Goal: Transaction & Acquisition: Purchase product/service

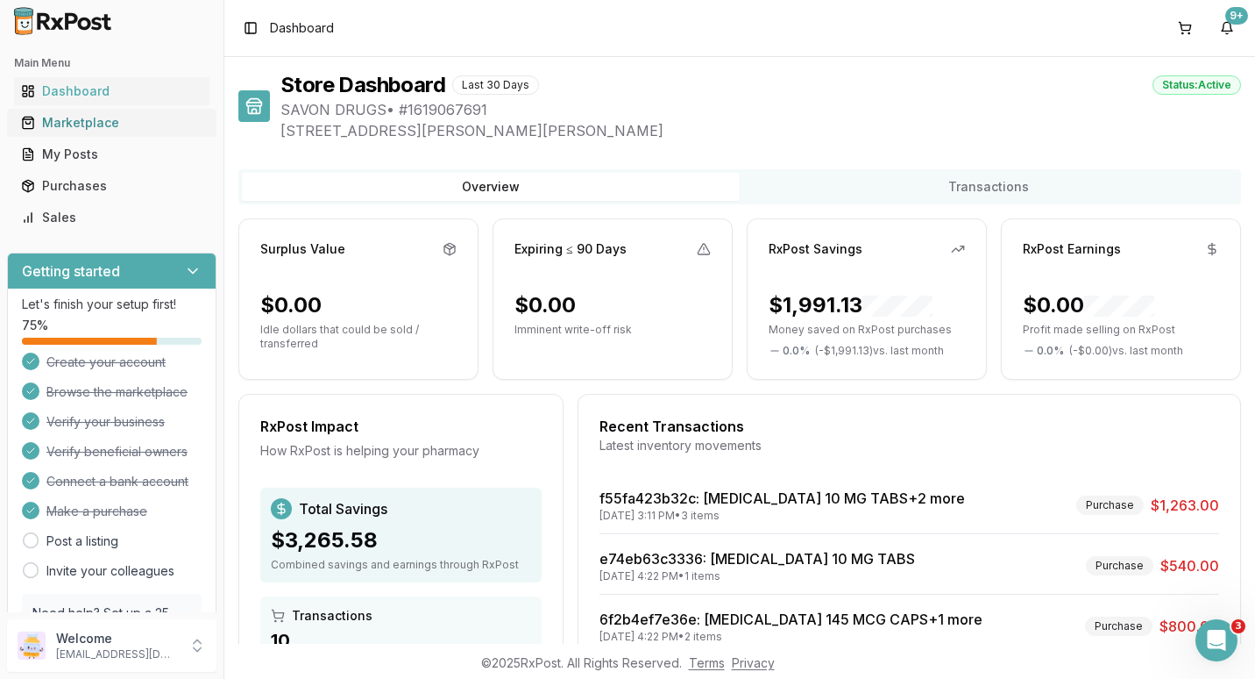
click at [66, 121] on div "Marketplace" at bounding box center [111, 123] width 181 height 18
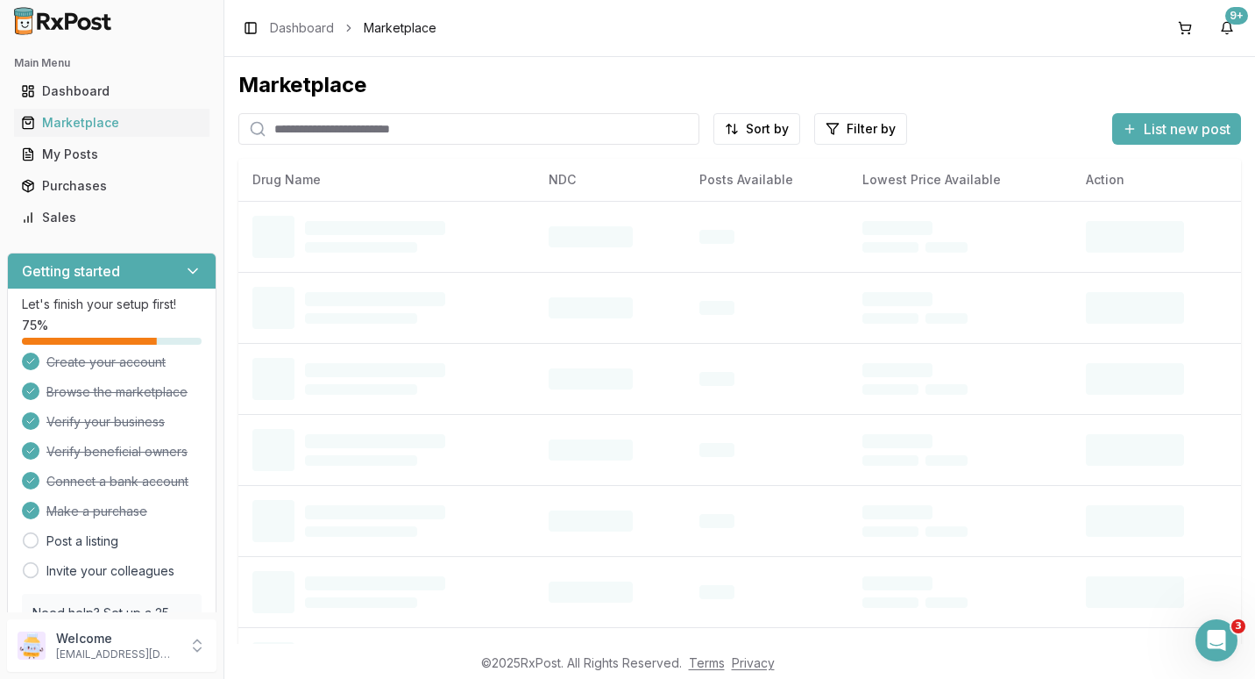
click at [301, 125] on input "search" at bounding box center [468, 129] width 461 height 32
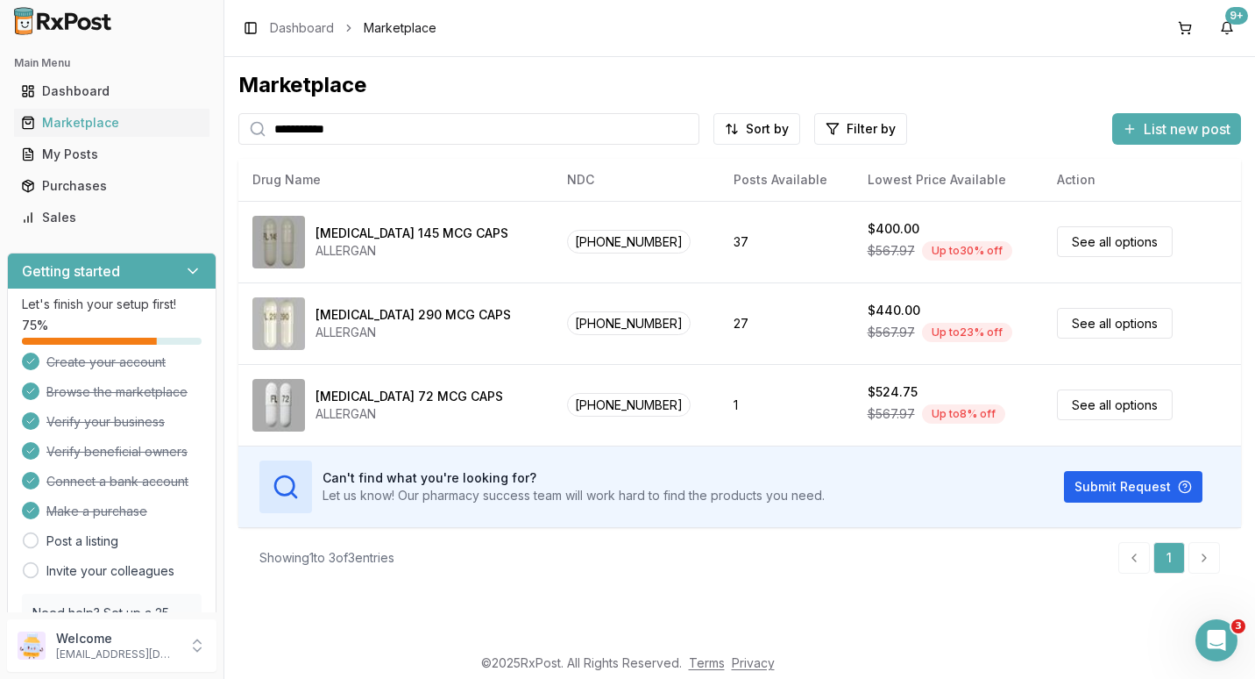
type input "**********"
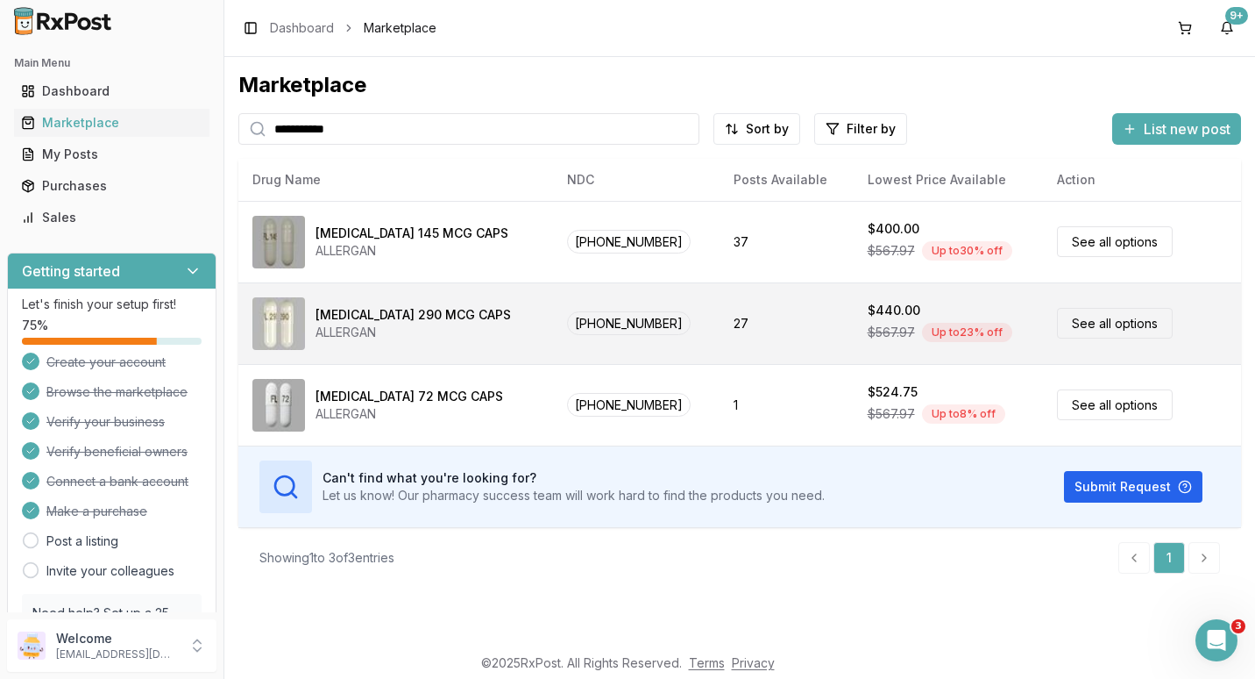
click at [1112, 323] on link "See all options" at bounding box center [1115, 323] width 116 height 31
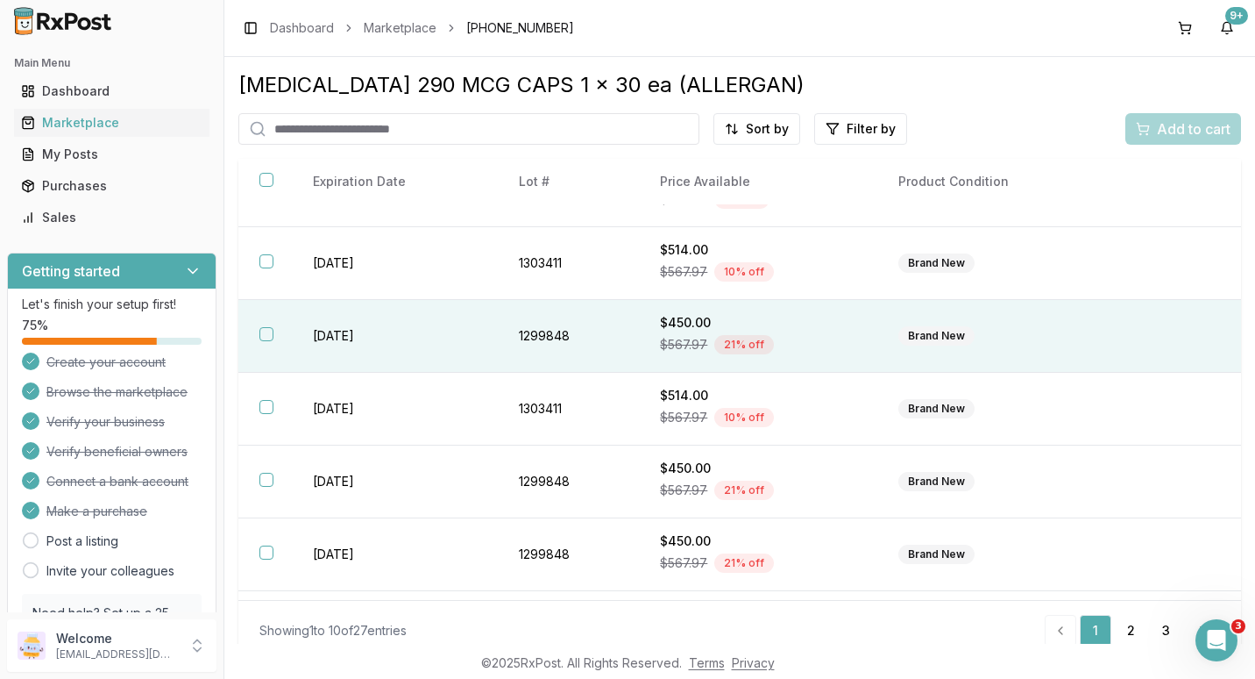
scroll to position [332, 0]
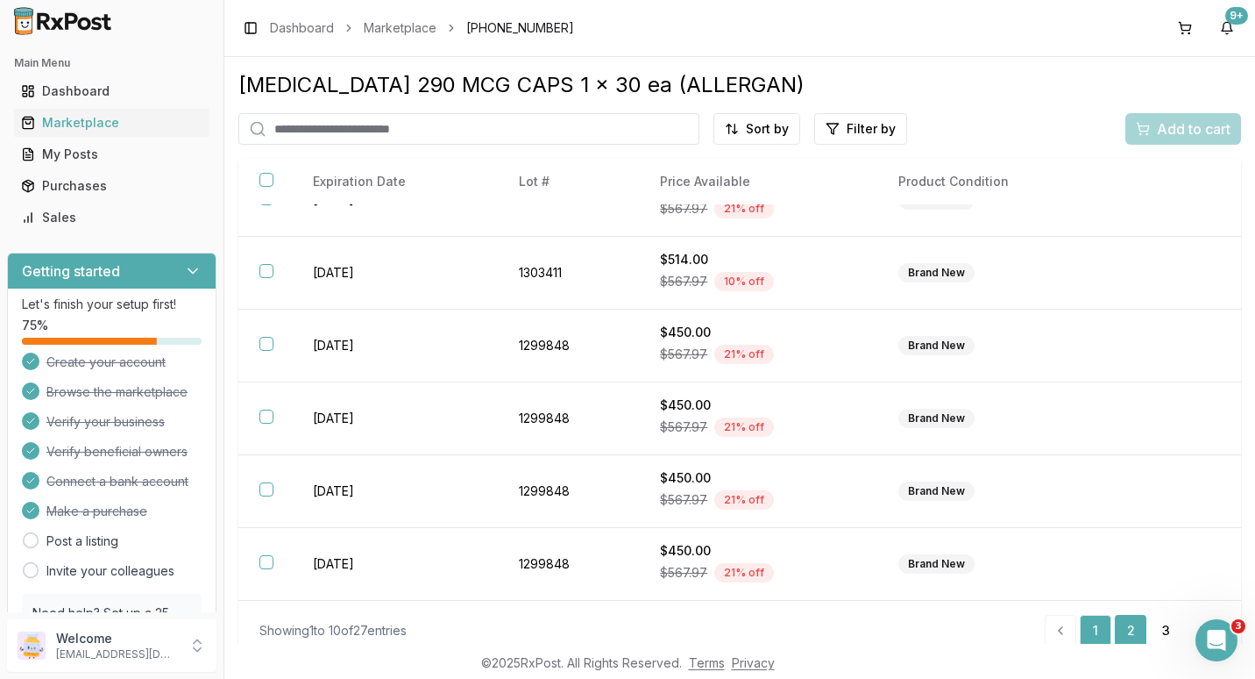
drag, startPoint x: 1133, startPoint y: 627, endPoint x: 1123, endPoint y: 623, distance: 10.3
click at [1132, 627] on link "2" at bounding box center [1131, 631] width 32 height 32
click at [1161, 623] on link "3" at bounding box center [1166, 631] width 32 height 32
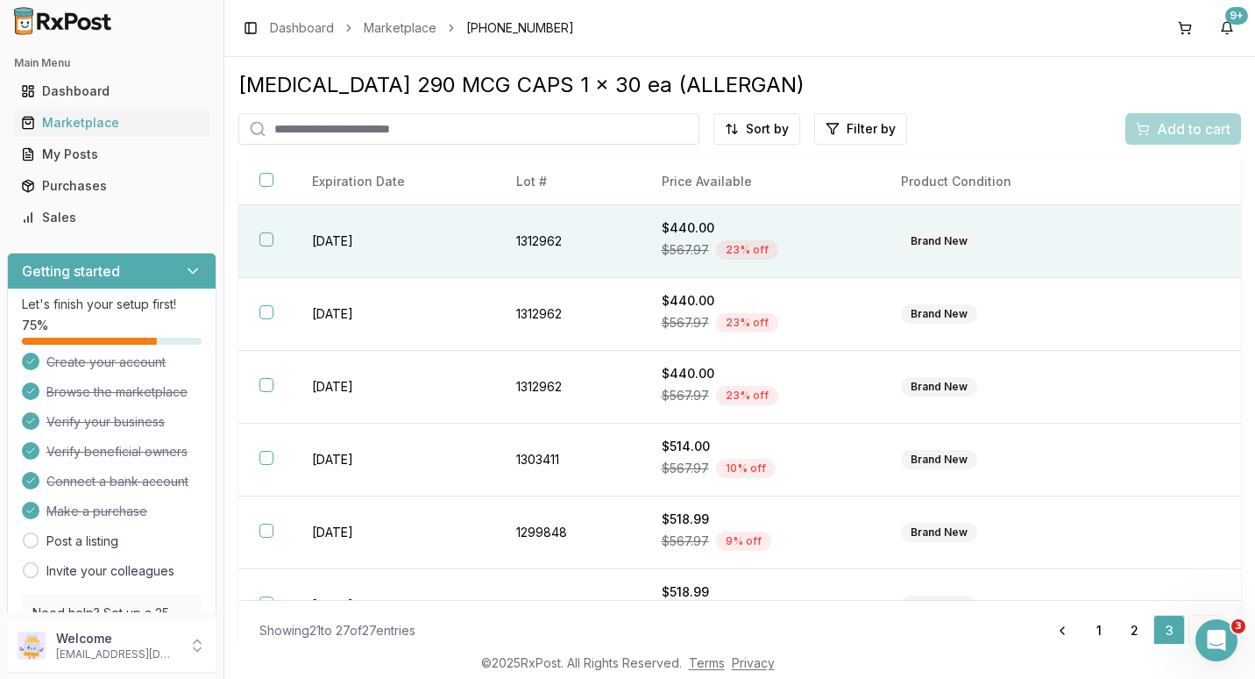
click at [265, 236] on button "button" at bounding box center [267, 239] width 14 height 14
click at [1157, 134] on span "Add to cart" at bounding box center [1194, 128] width 74 height 21
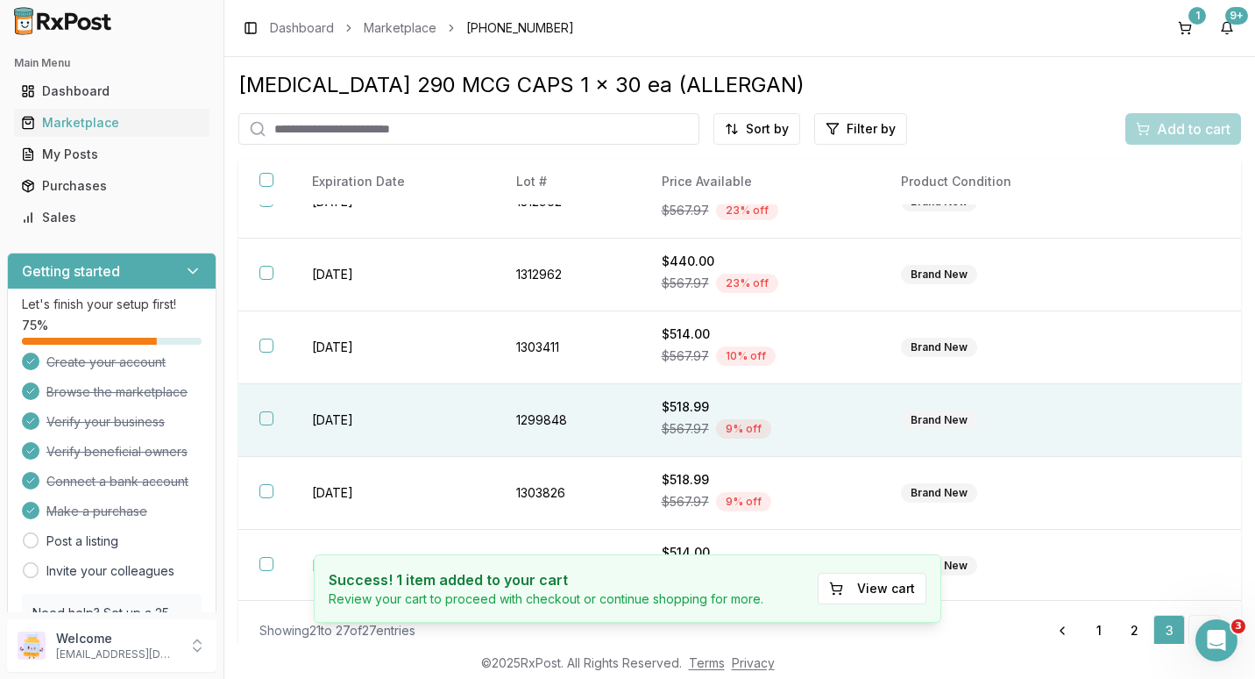
scroll to position [114, 0]
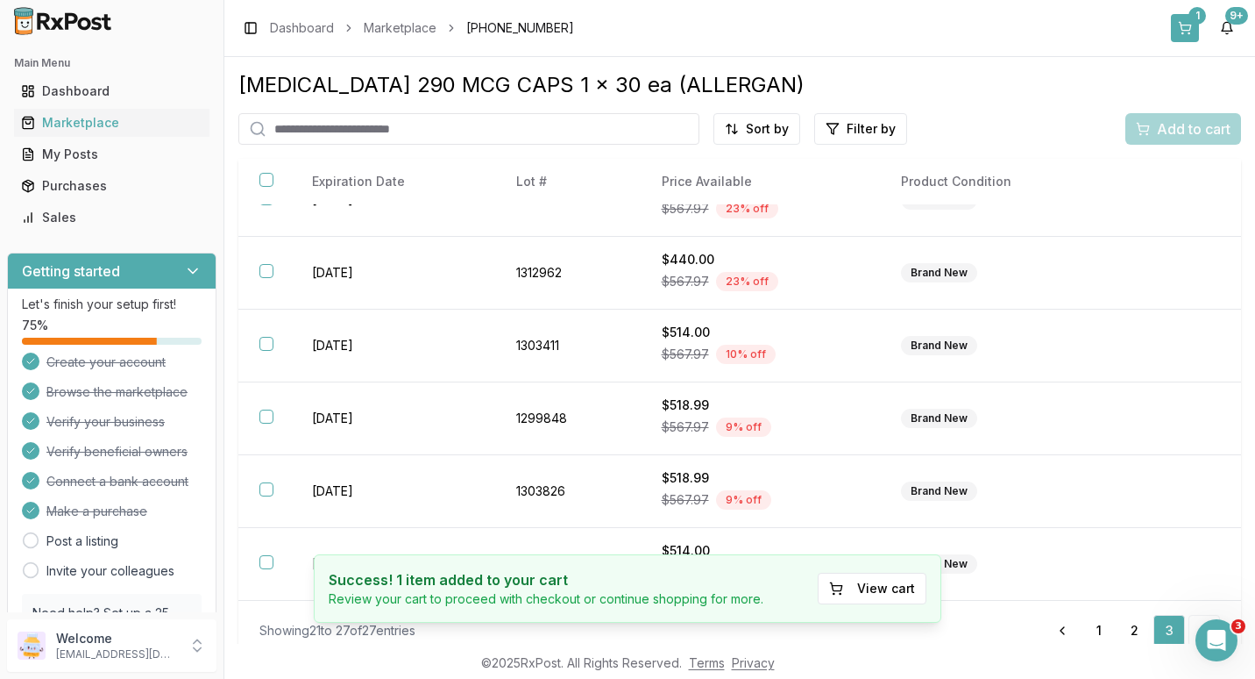
click at [1191, 18] on div "1" at bounding box center [1198, 16] width 18 height 18
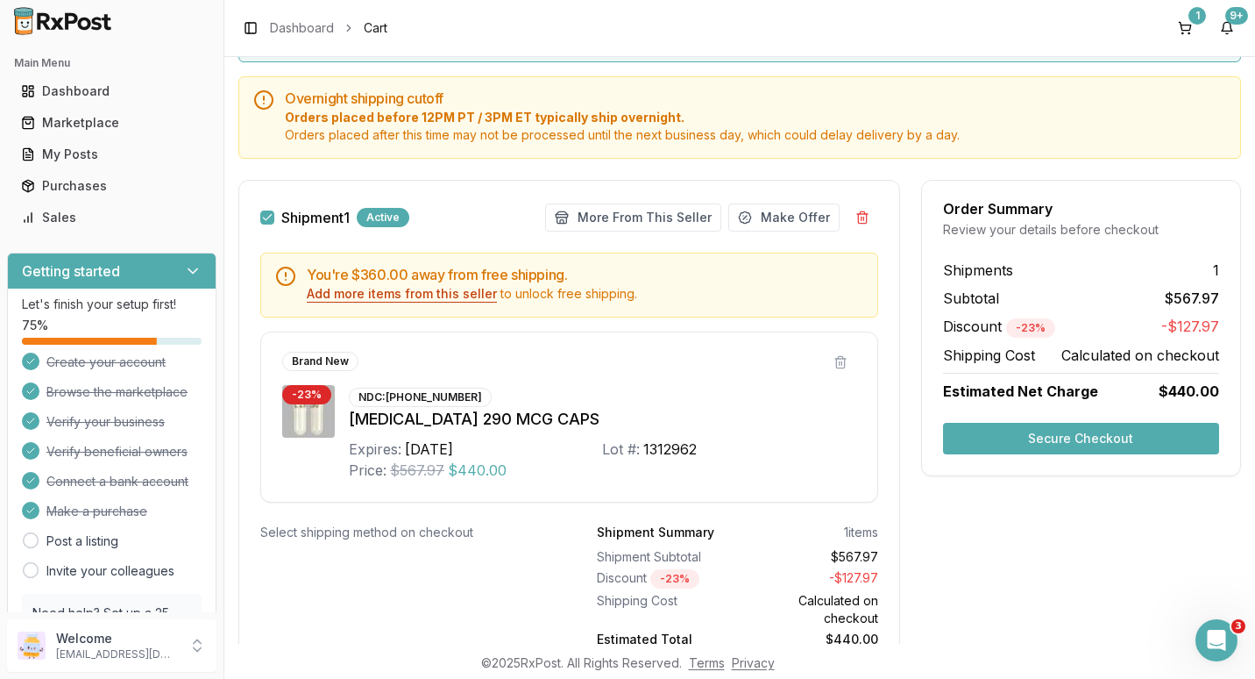
scroll to position [175, 0]
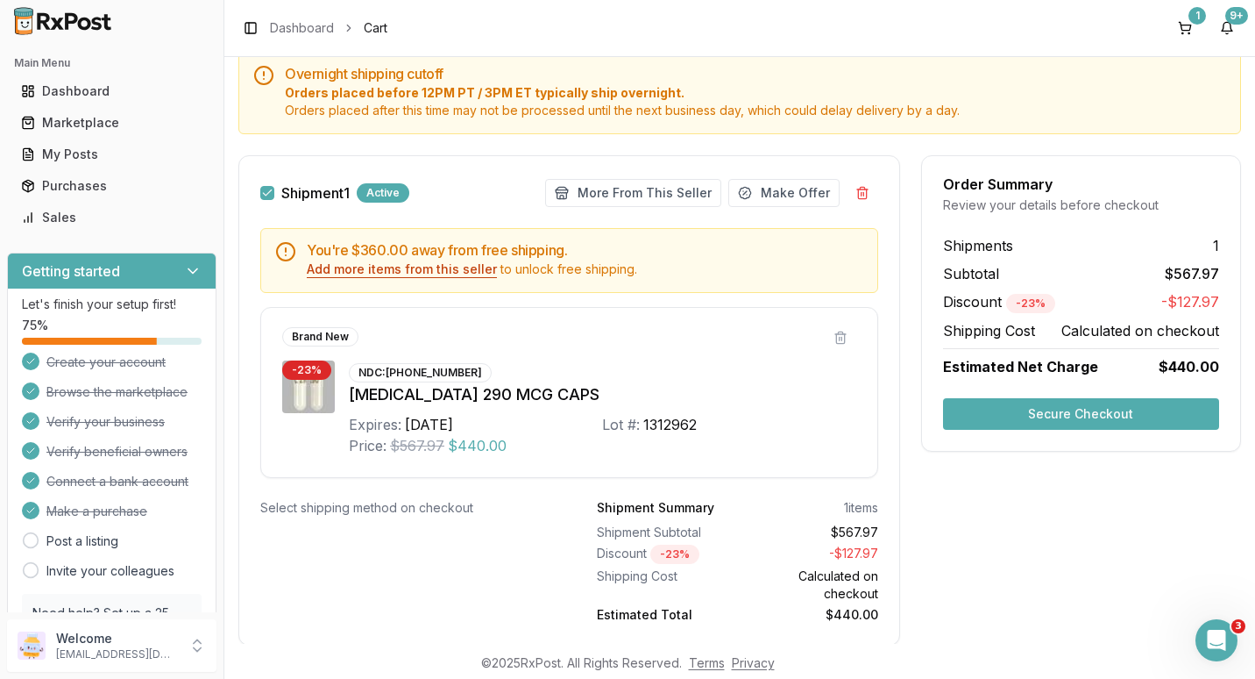
click at [408, 269] on button "Add more items from this seller" at bounding box center [402, 269] width 190 height 18
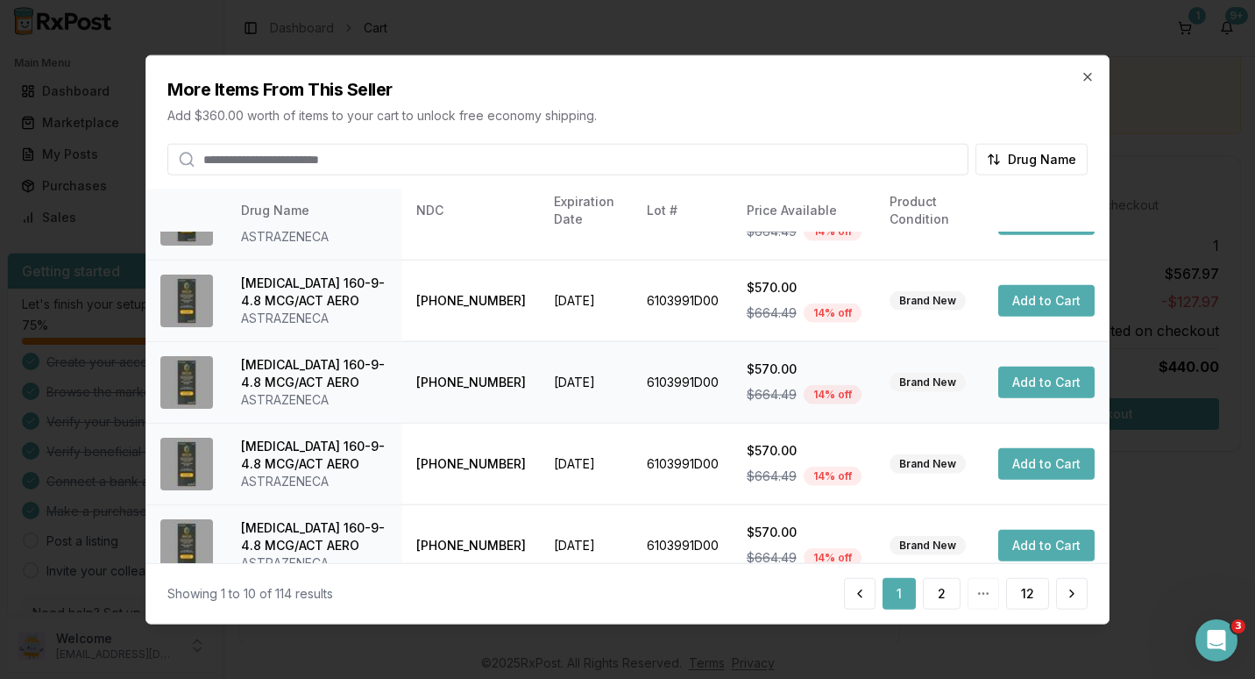
scroll to position [501, 0]
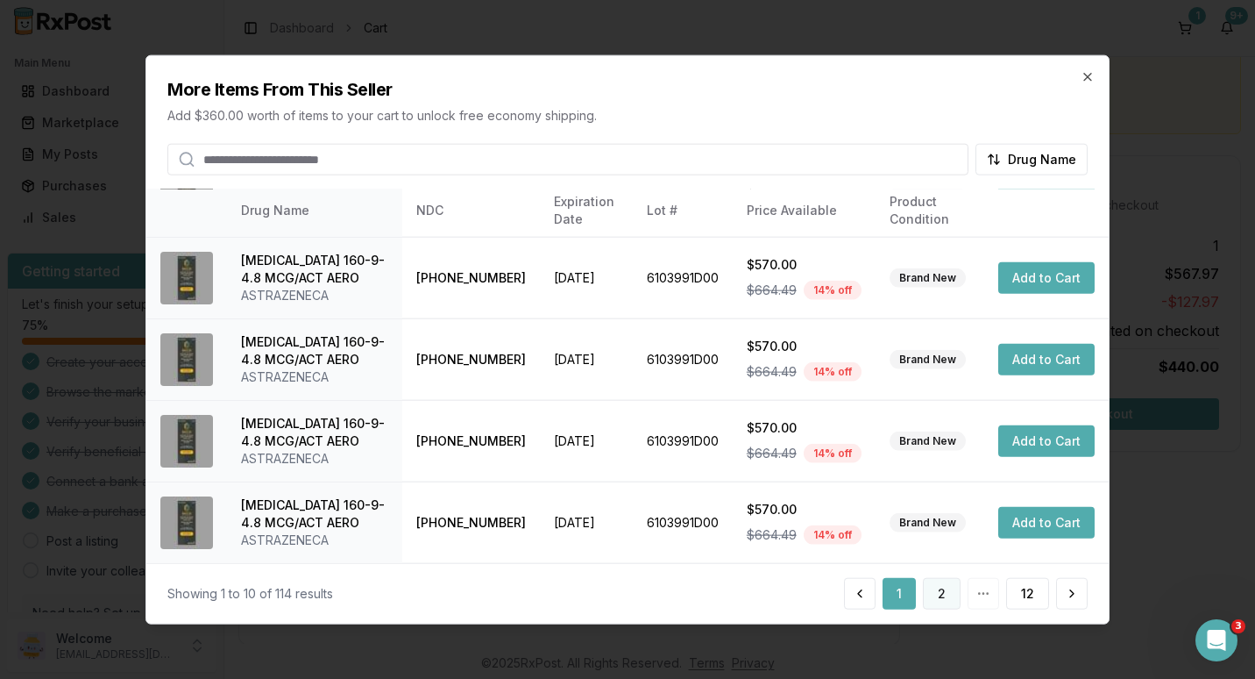
click at [945, 585] on button "2" at bounding box center [942, 593] width 38 height 32
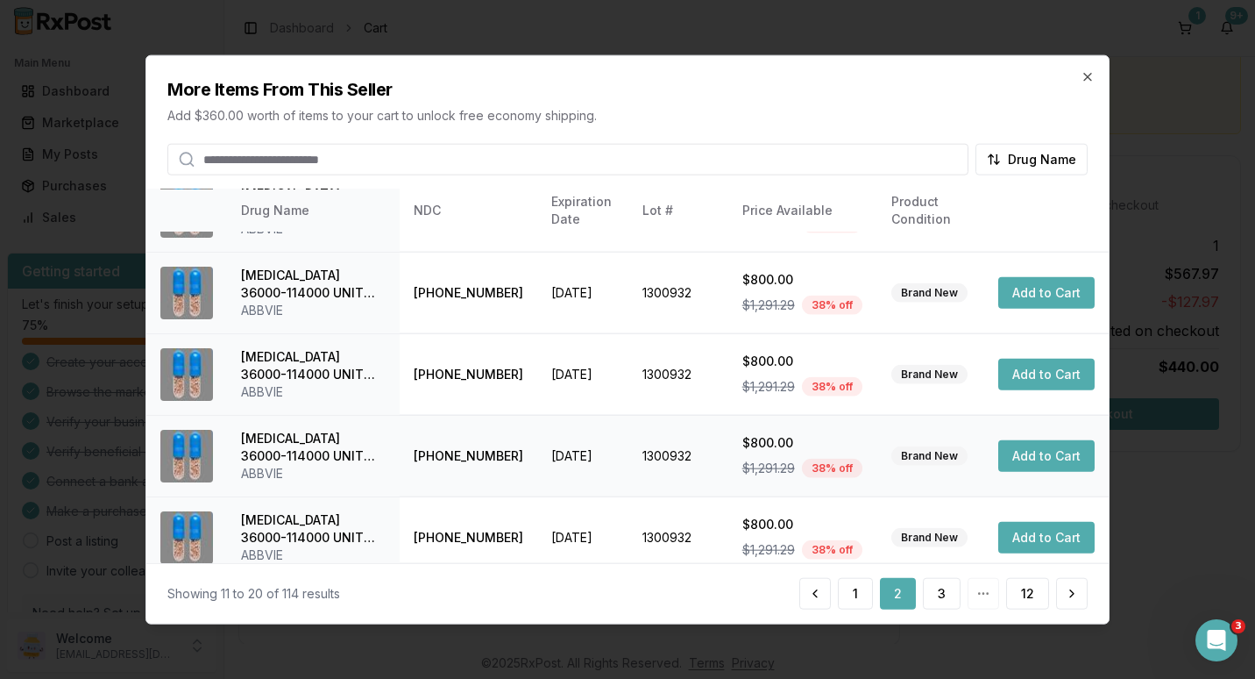
scroll to position [484, 0]
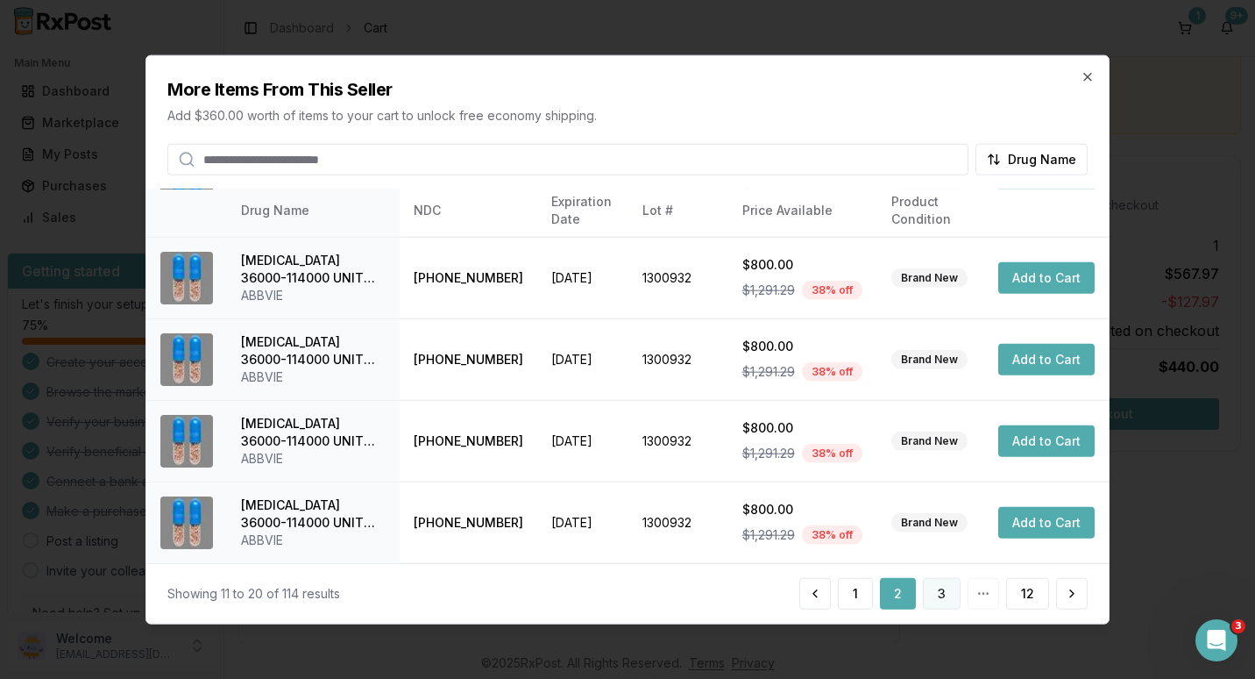
click at [946, 599] on button "3" at bounding box center [942, 593] width 38 height 32
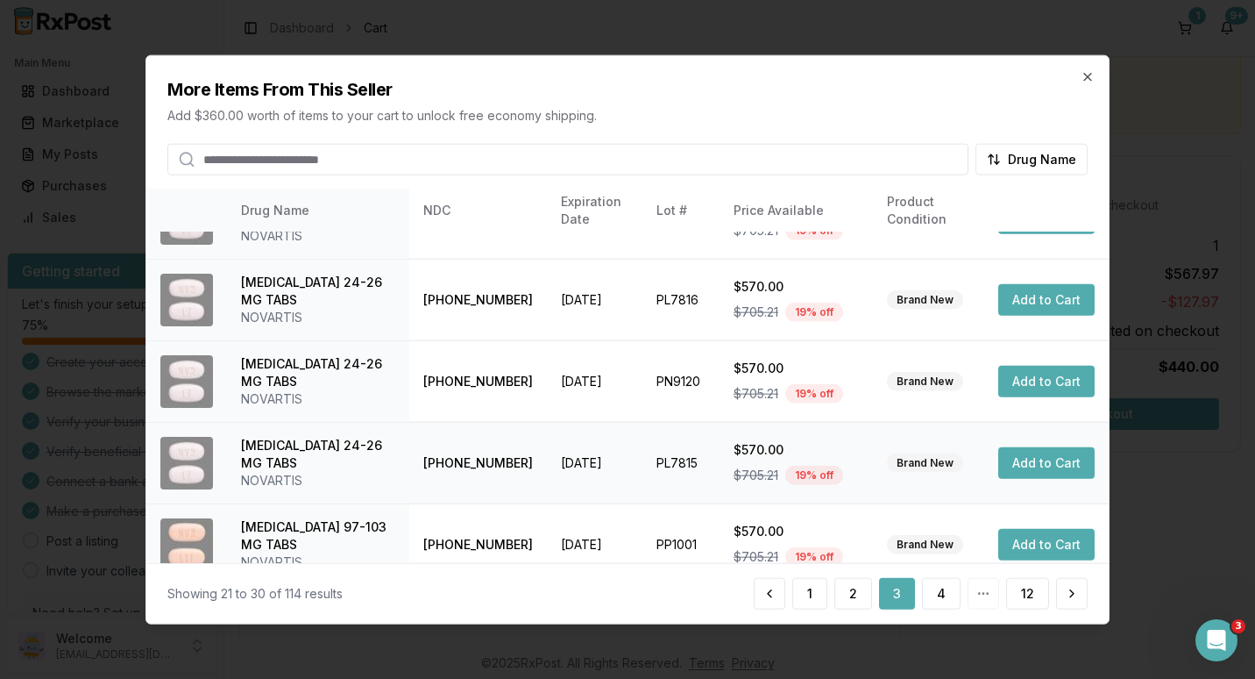
scroll to position [501, 0]
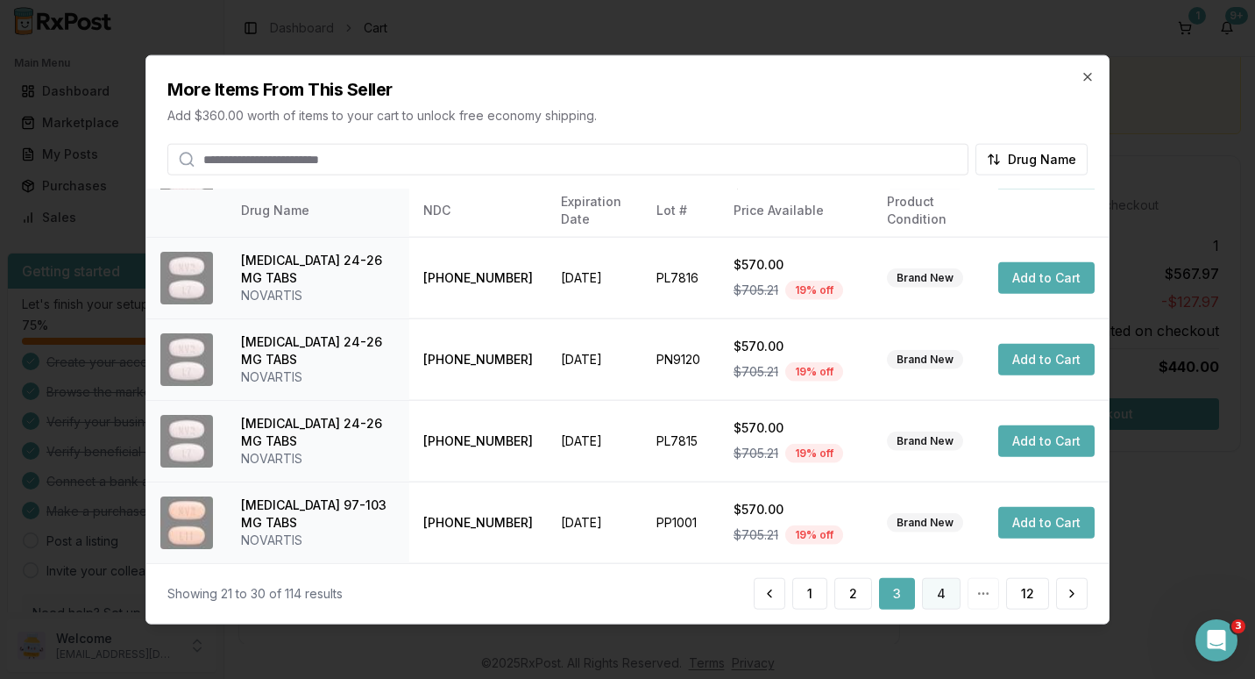
click at [943, 594] on button "4" at bounding box center [941, 593] width 39 height 32
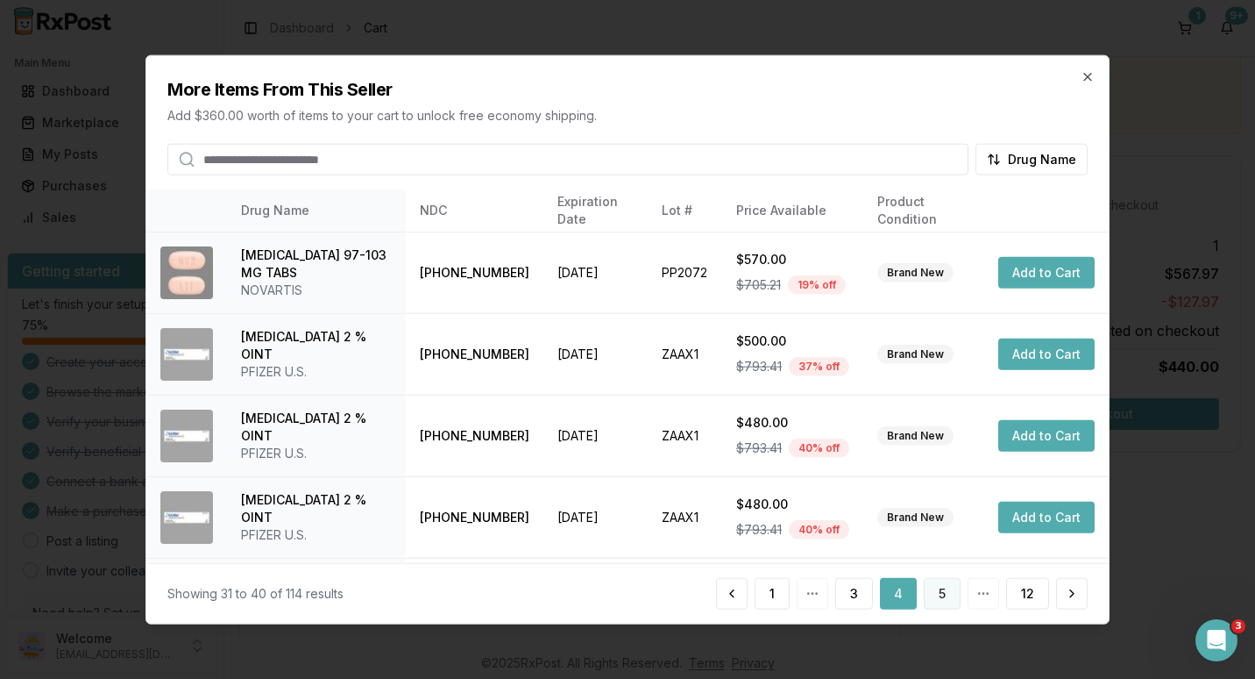
click at [935, 592] on button "5" at bounding box center [942, 593] width 37 height 32
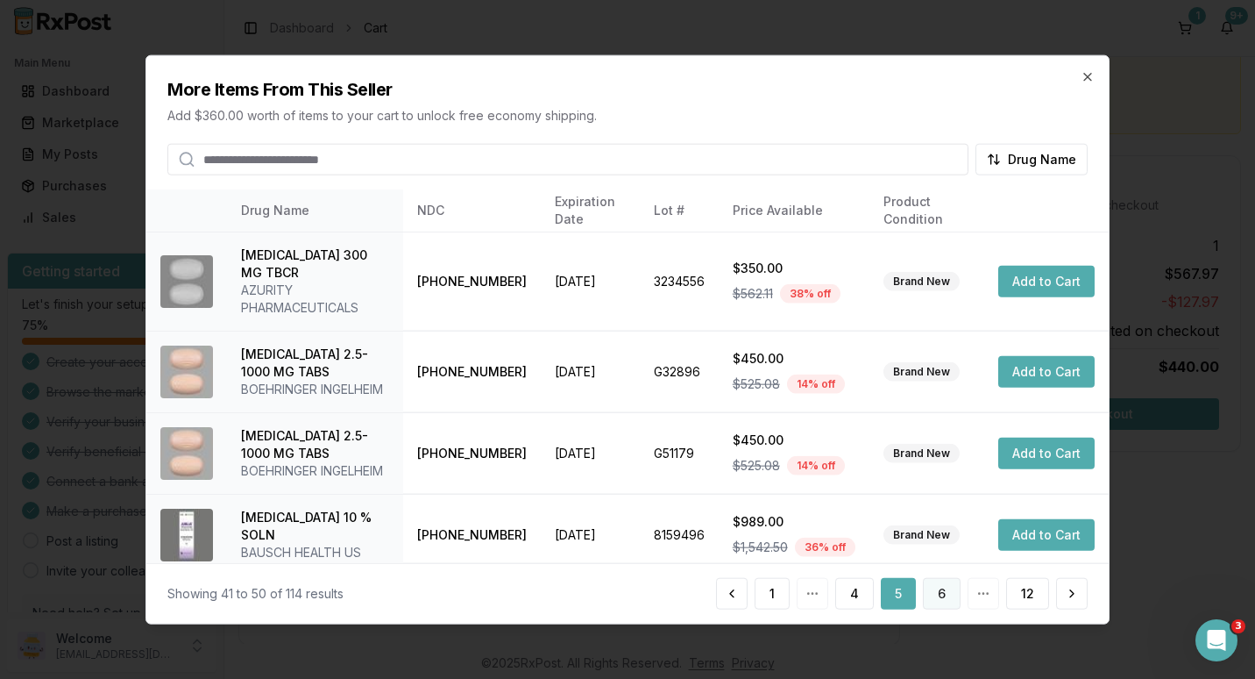
click at [947, 593] on button "6" at bounding box center [942, 593] width 38 height 32
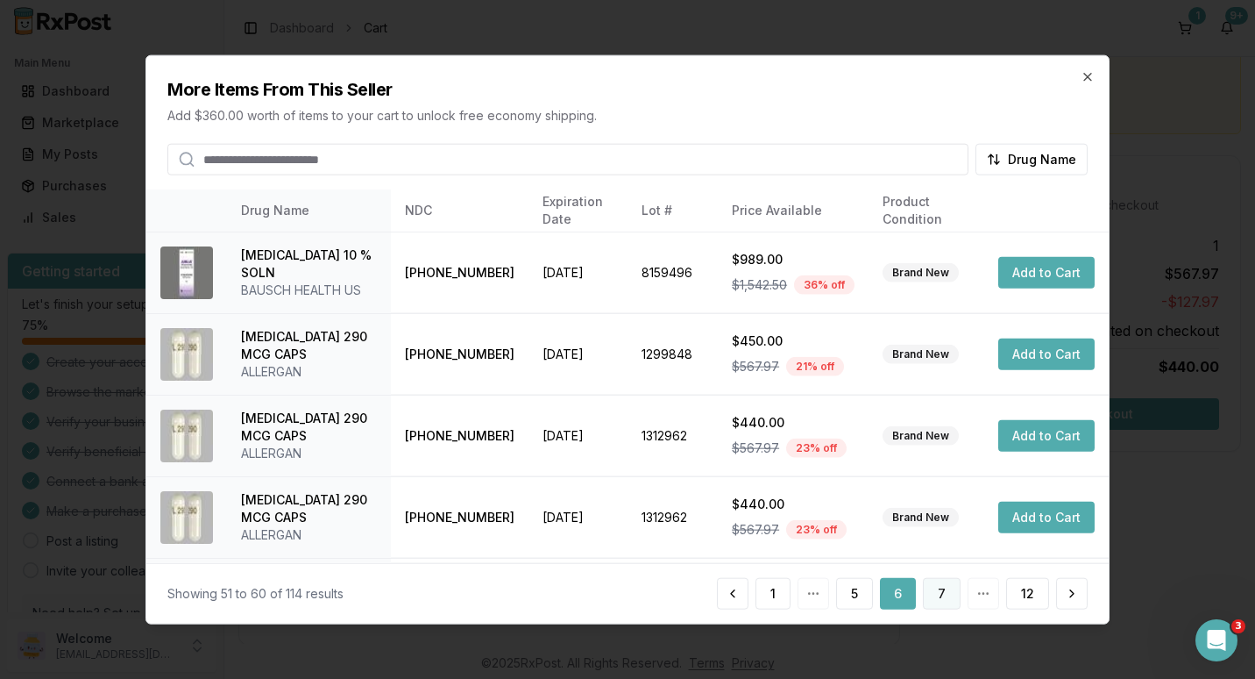
click at [944, 592] on button "7" at bounding box center [942, 593] width 38 height 32
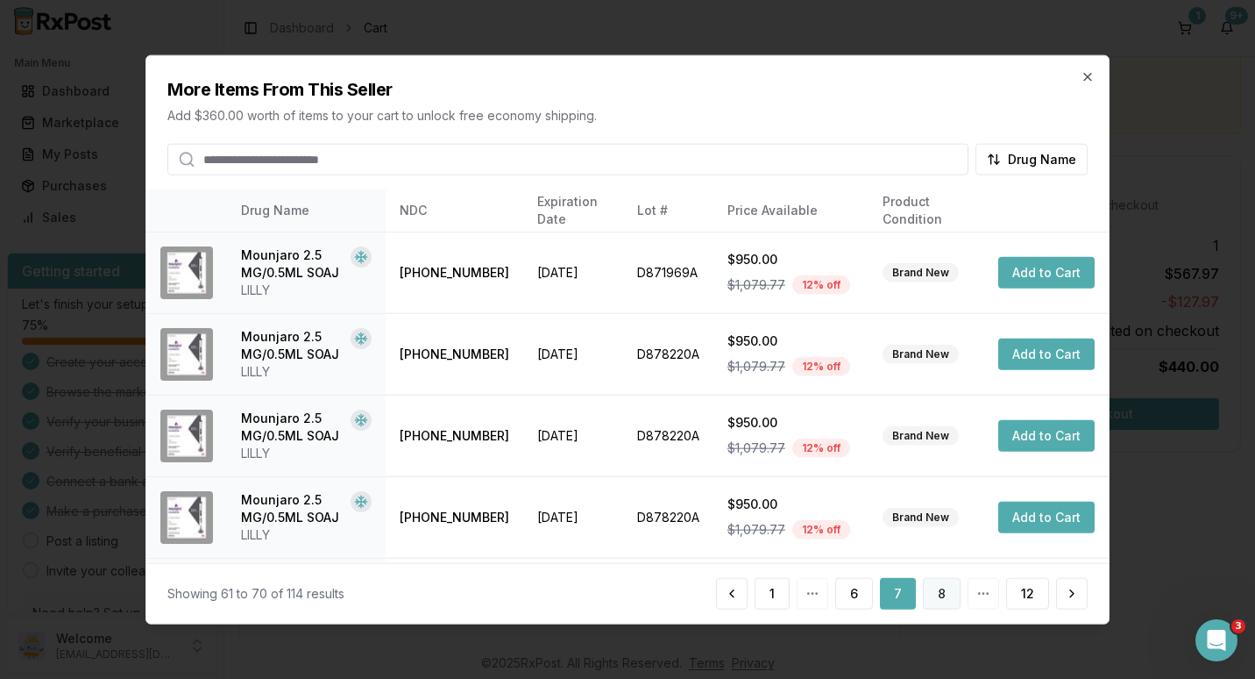
click at [945, 594] on button "8" at bounding box center [942, 593] width 38 height 32
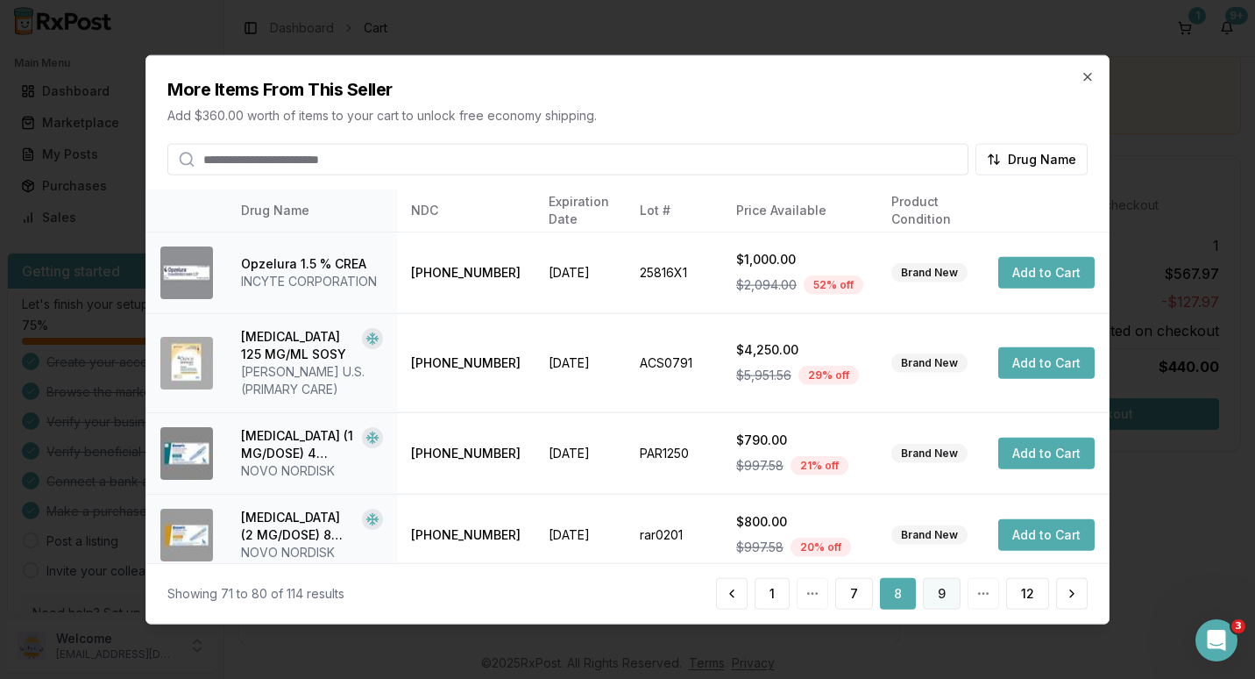
click at [950, 594] on button "9" at bounding box center [942, 593] width 38 height 32
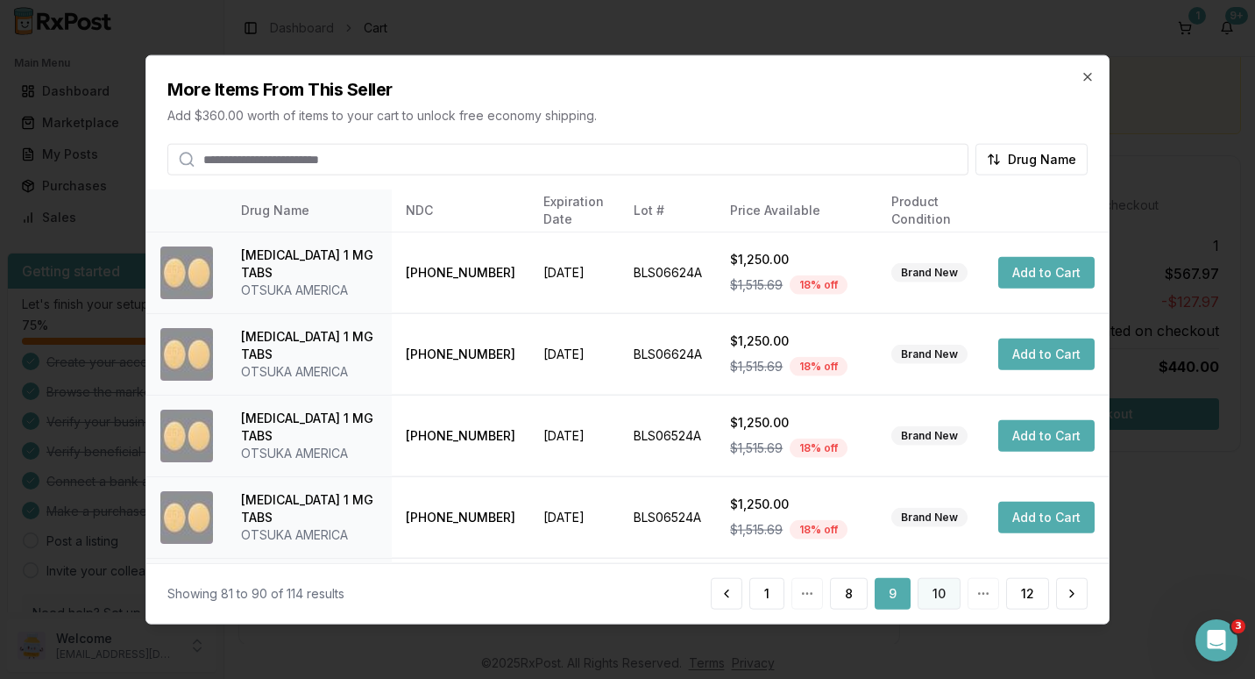
click at [944, 596] on button "10" at bounding box center [939, 593] width 43 height 32
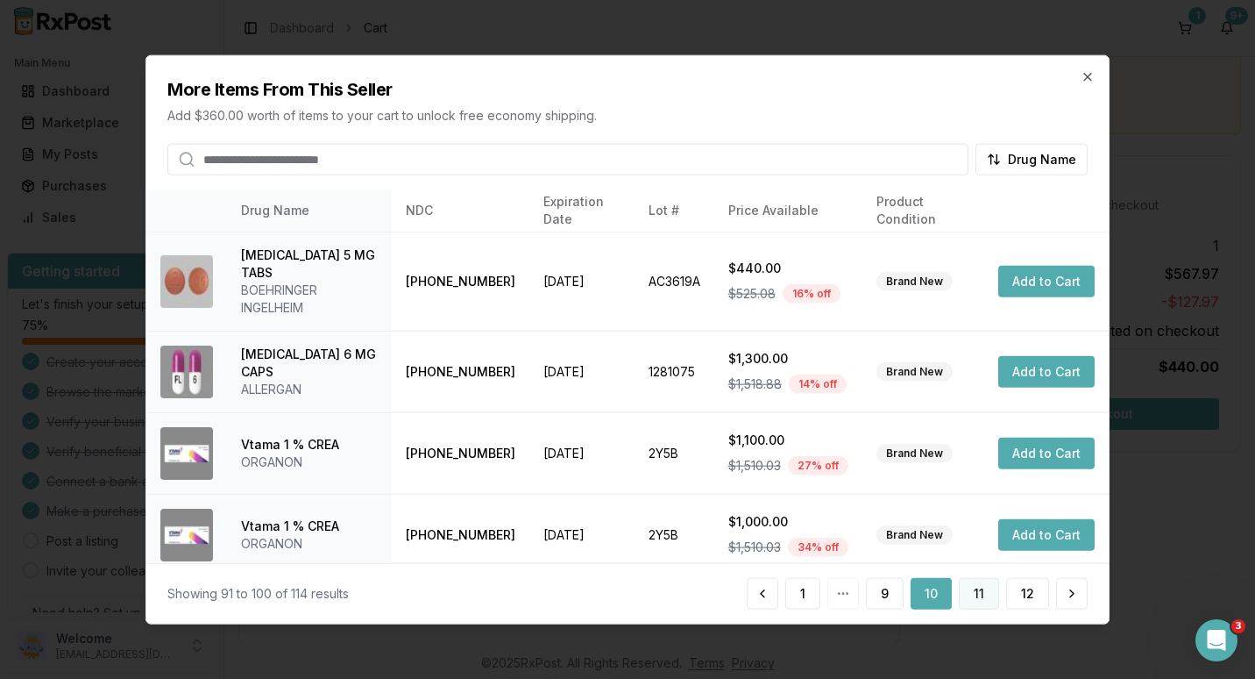
click at [971, 594] on button "11" at bounding box center [979, 593] width 40 height 32
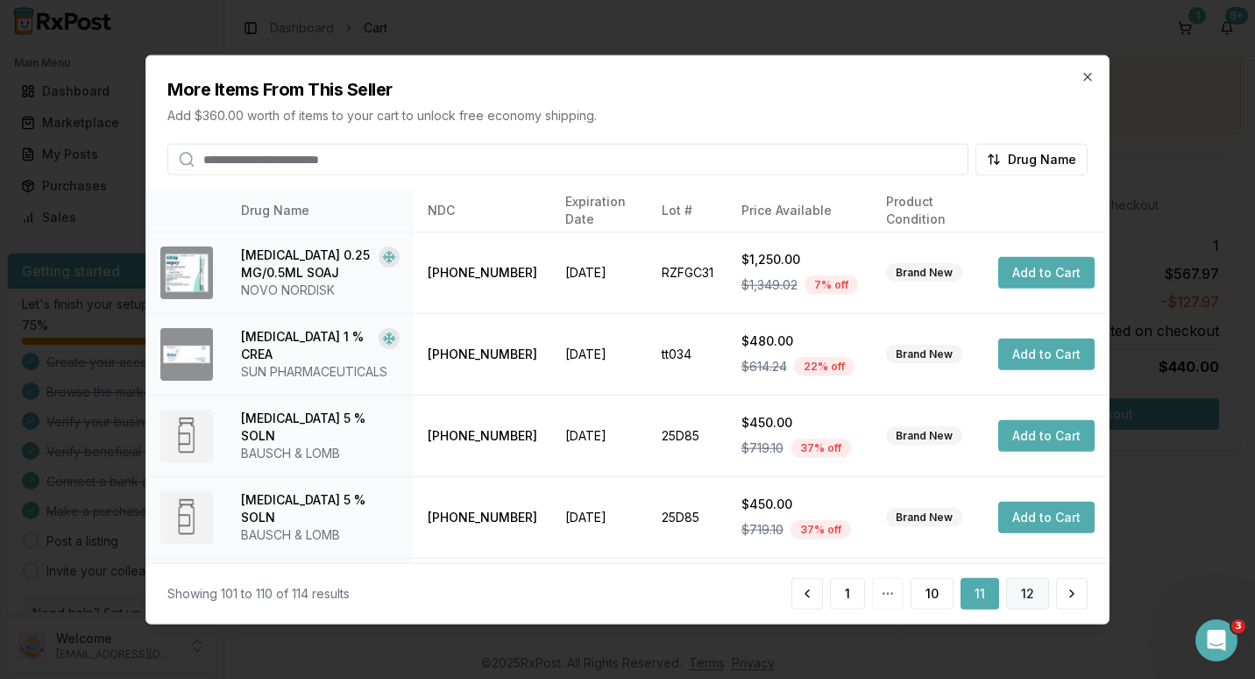
click at [1021, 588] on button "12" at bounding box center [1028, 593] width 43 height 32
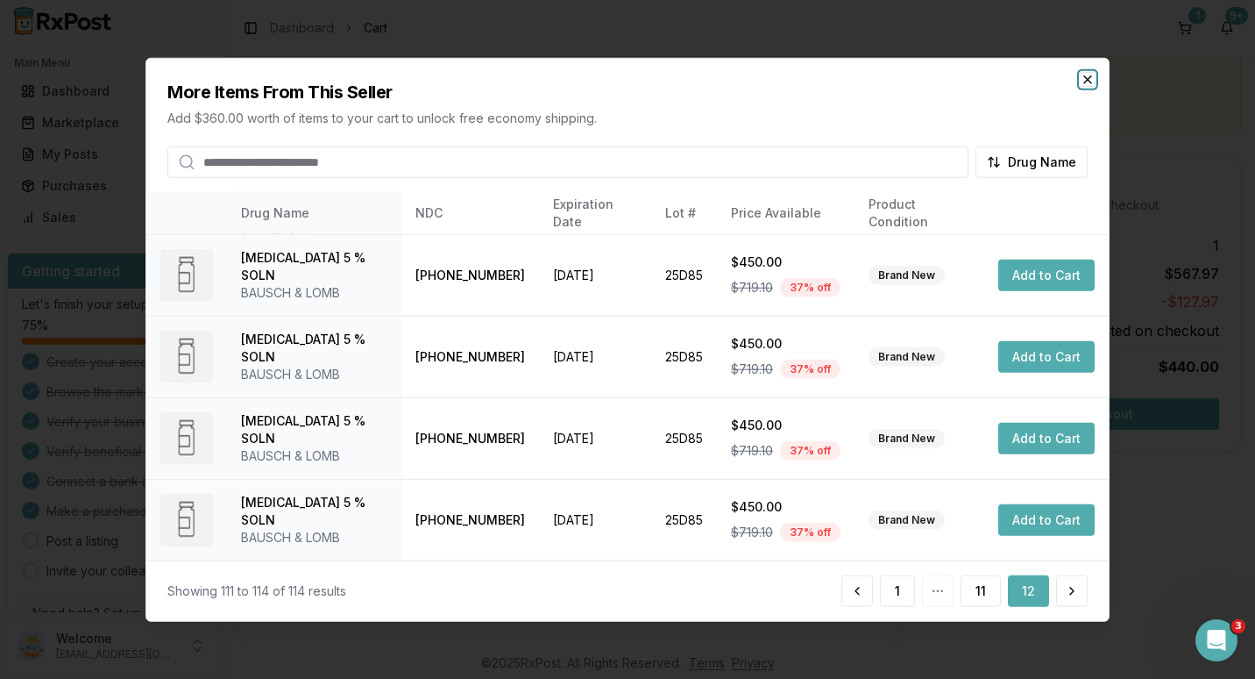
click at [1088, 74] on icon "button" at bounding box center [1088, 80] width 14 height 14
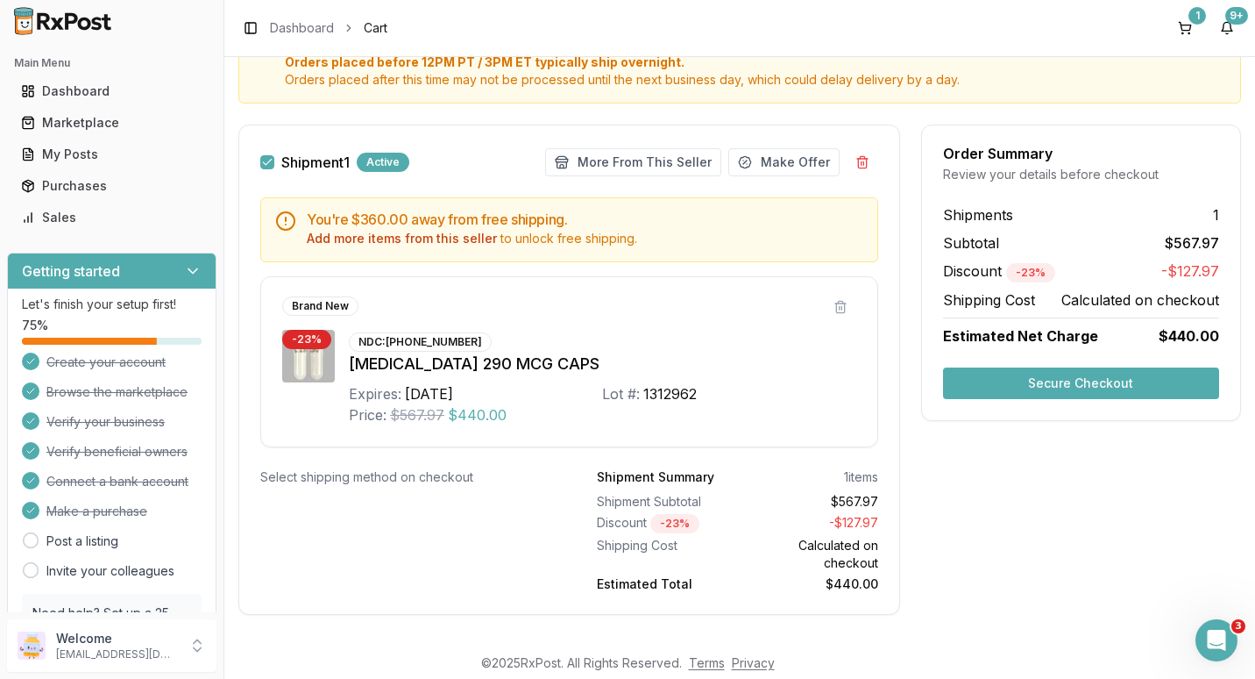
scroll to position [226, 0]
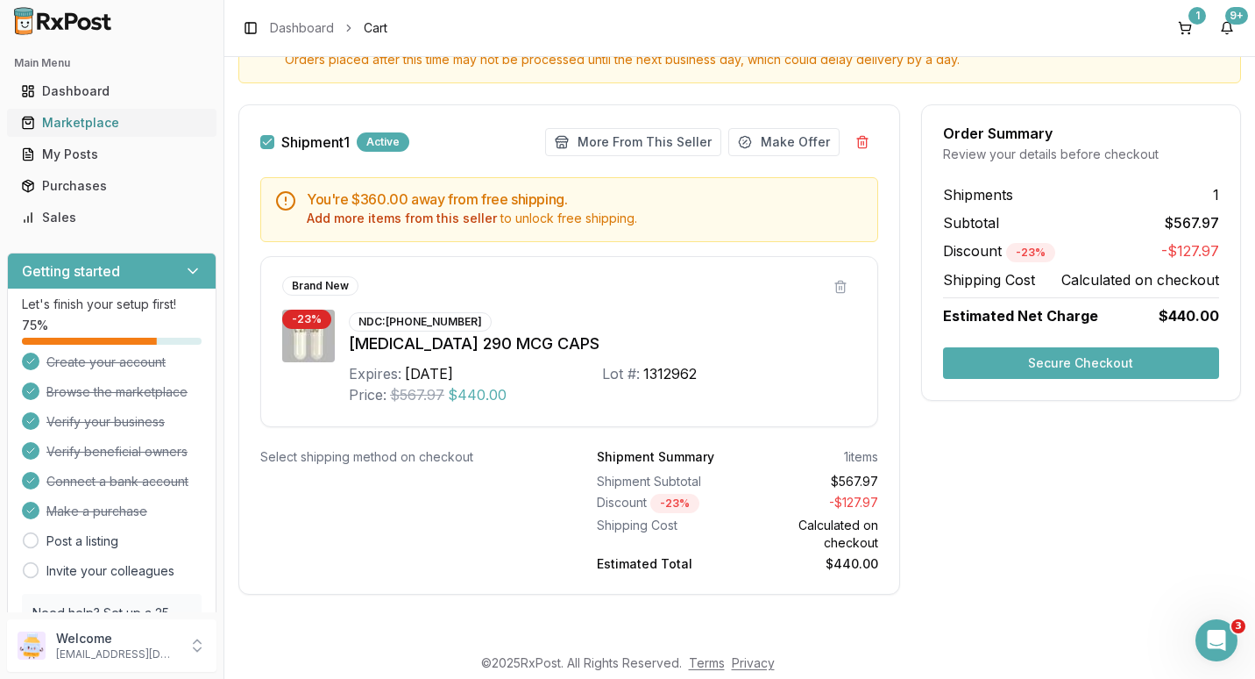
click at [62, 119] on div "Marketplace" at bounding box center [111, 123] width 181 height 18
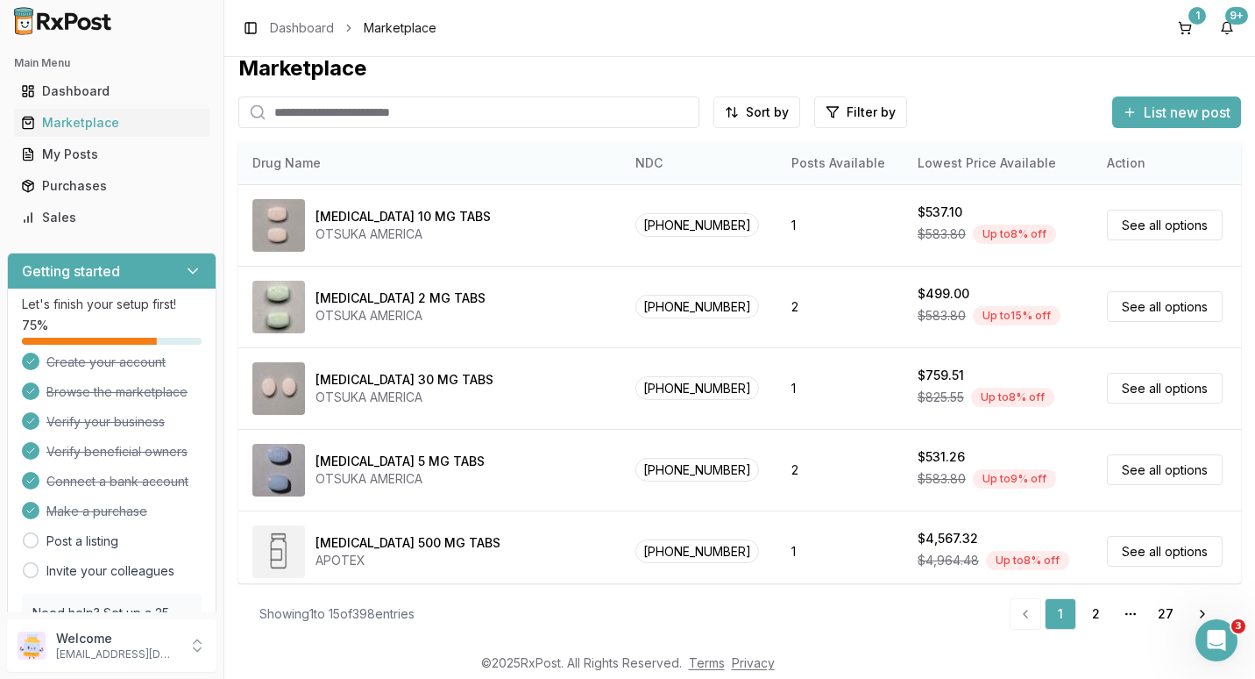
scroll to position [17, 0]
click at [364, 111] on input "search" at bounding box center [468, 112] width 461 height 32
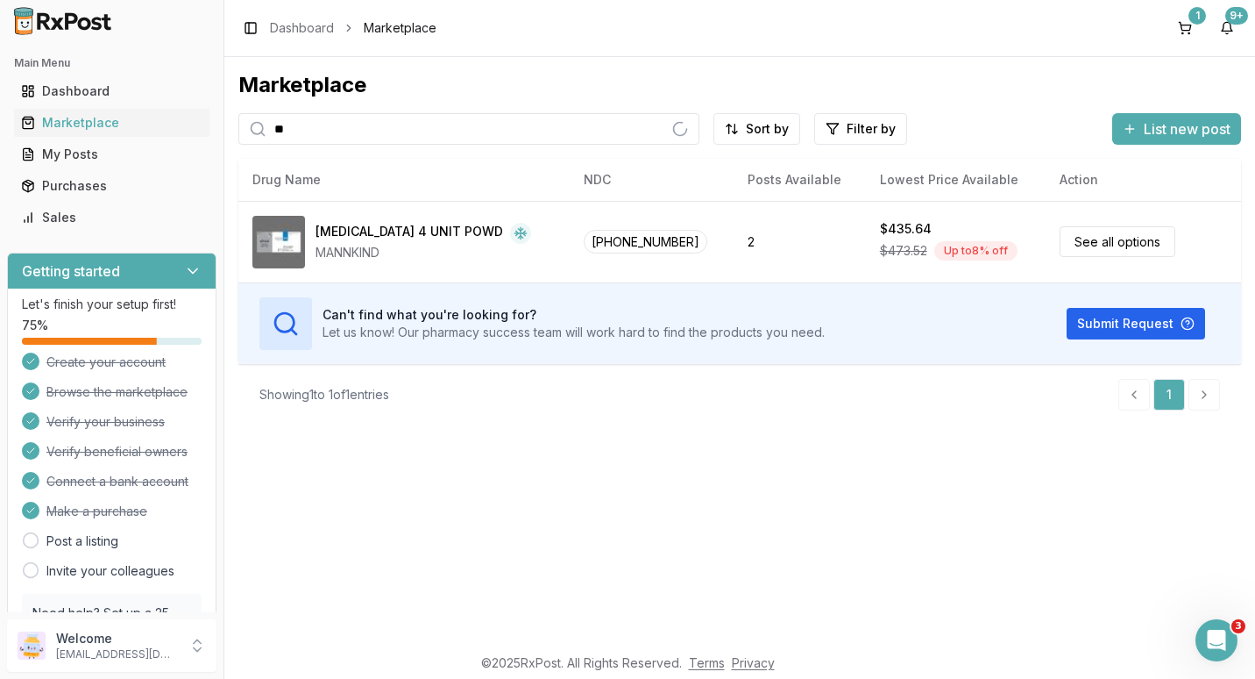
type input "*"
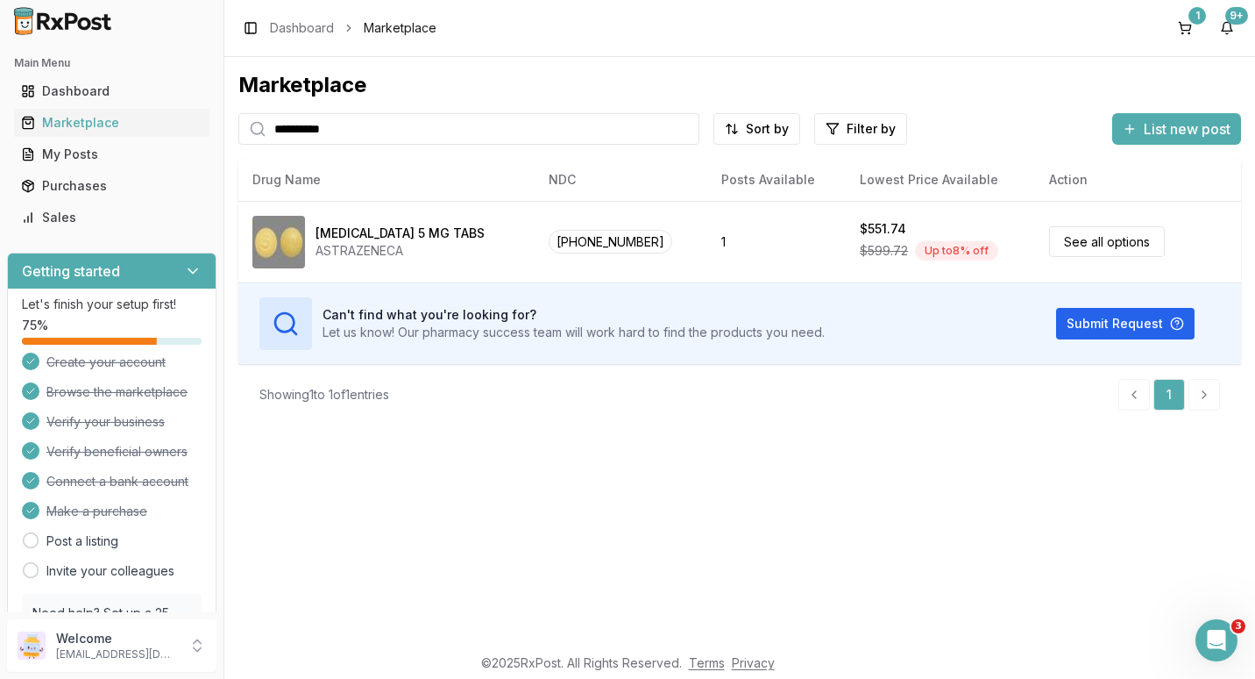
click at [648, 132] on input "**********" at bounding box center [468, 129] width 461 height 32
type input "*"
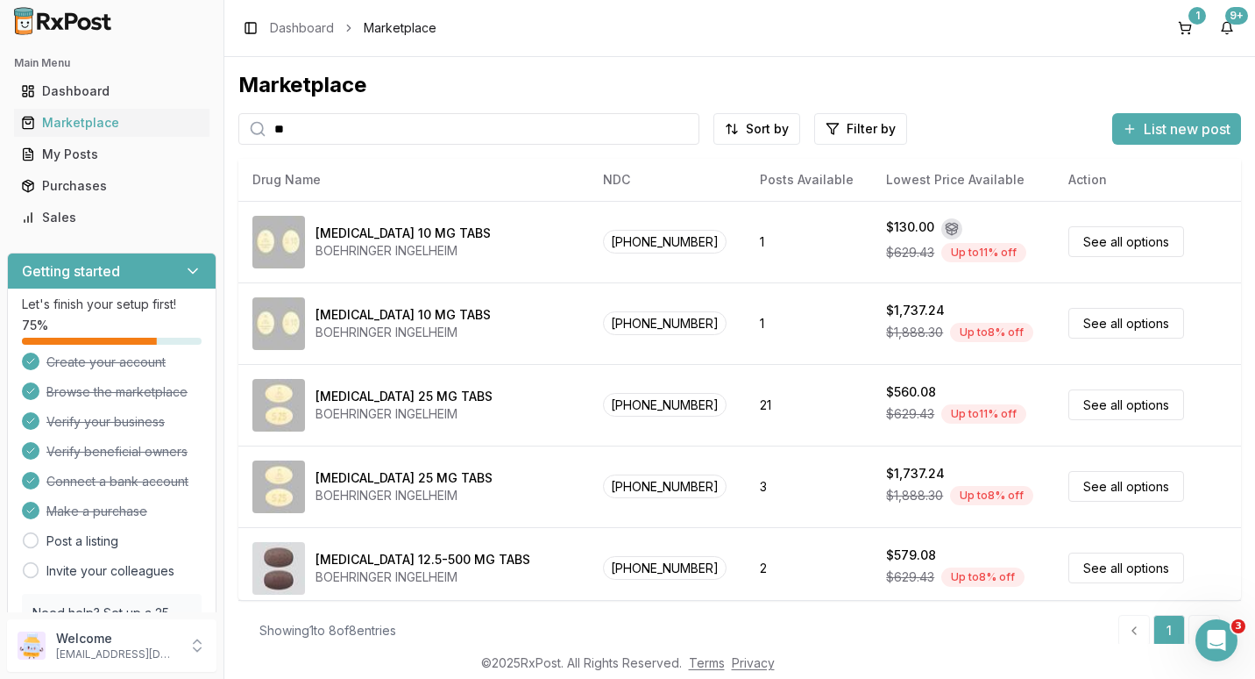
type input "*"
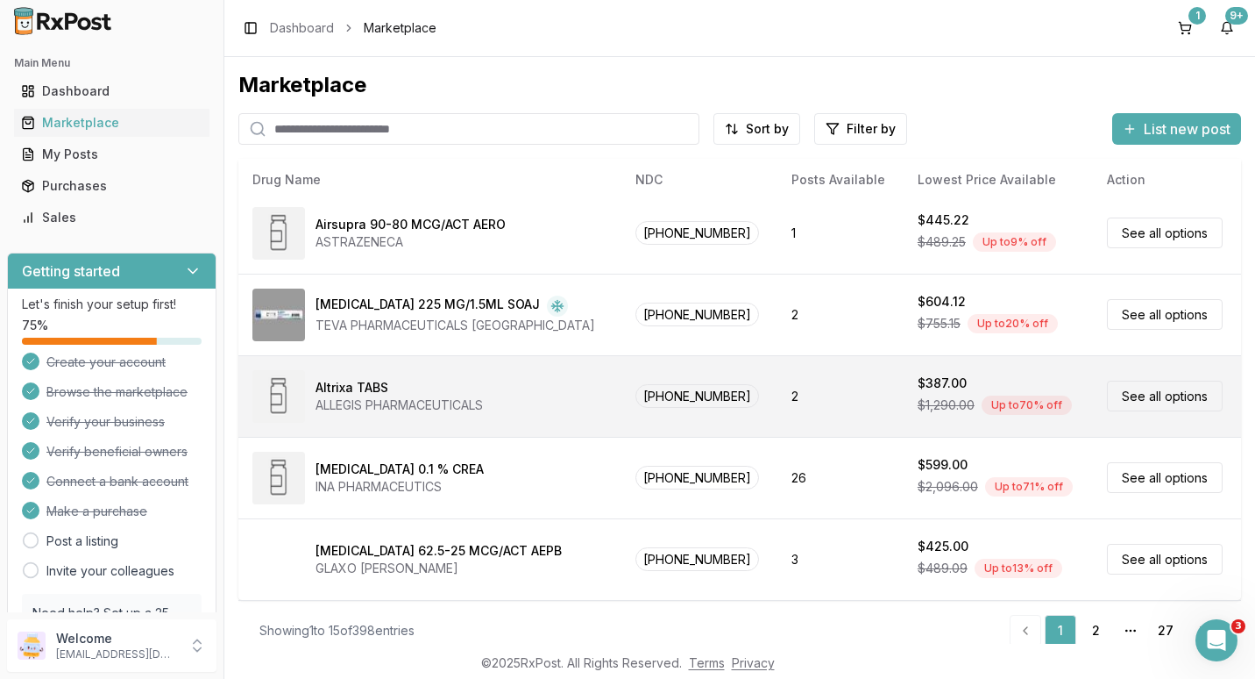
scroll to position [17, 0]
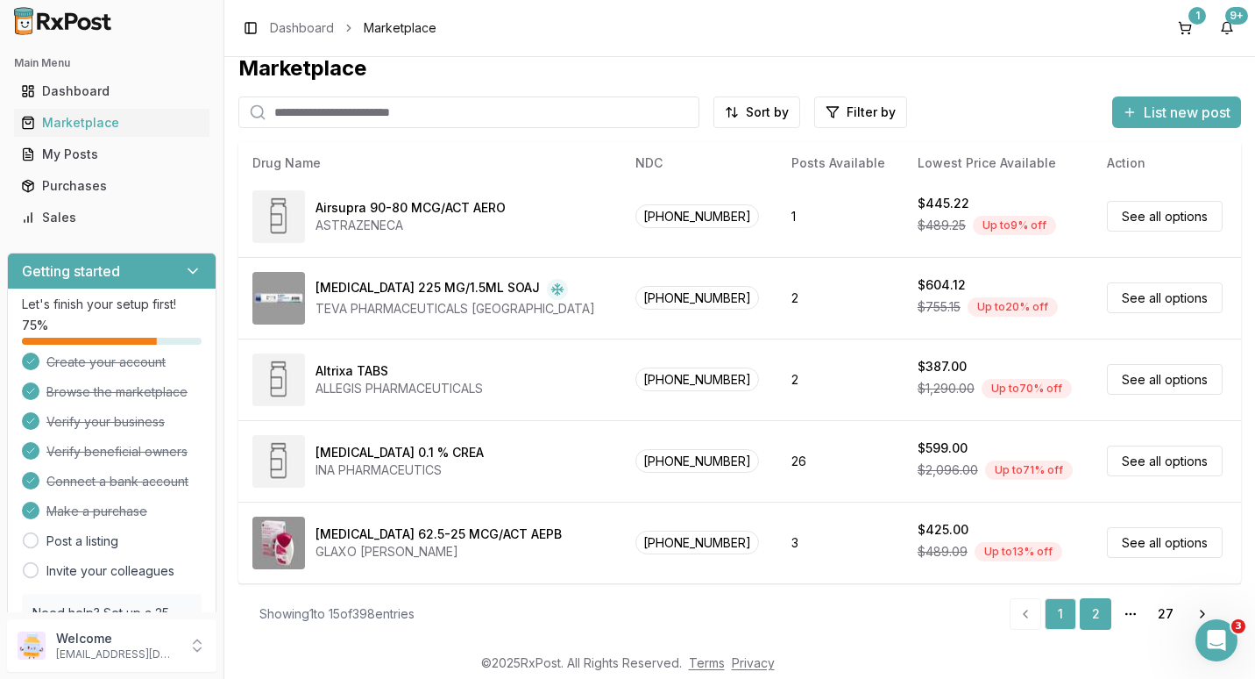
click at [1091, 605] on link "2" at bounding box center [1096, 614] width 32 height 32
click at [1092, 607] on link "2" at bounding box center [1096, 614] width 32 height 32
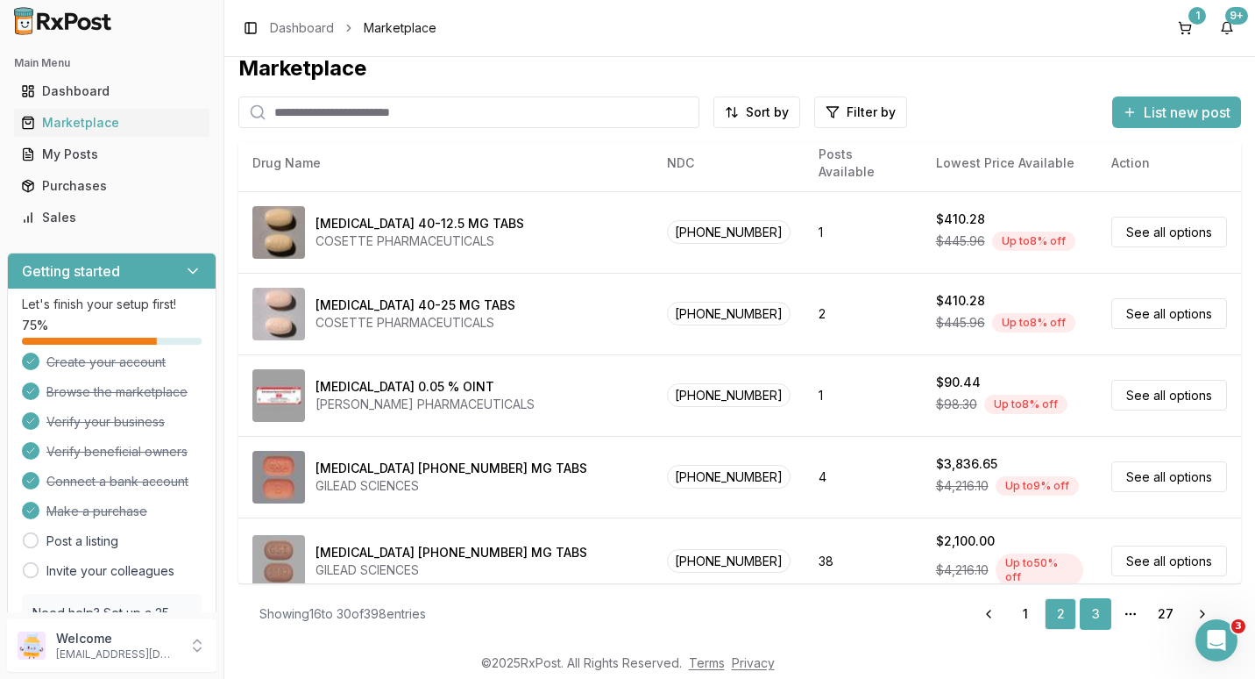
click at [1086, 616] on link "3" at bounding box center [1096, 614] width 32 height 32
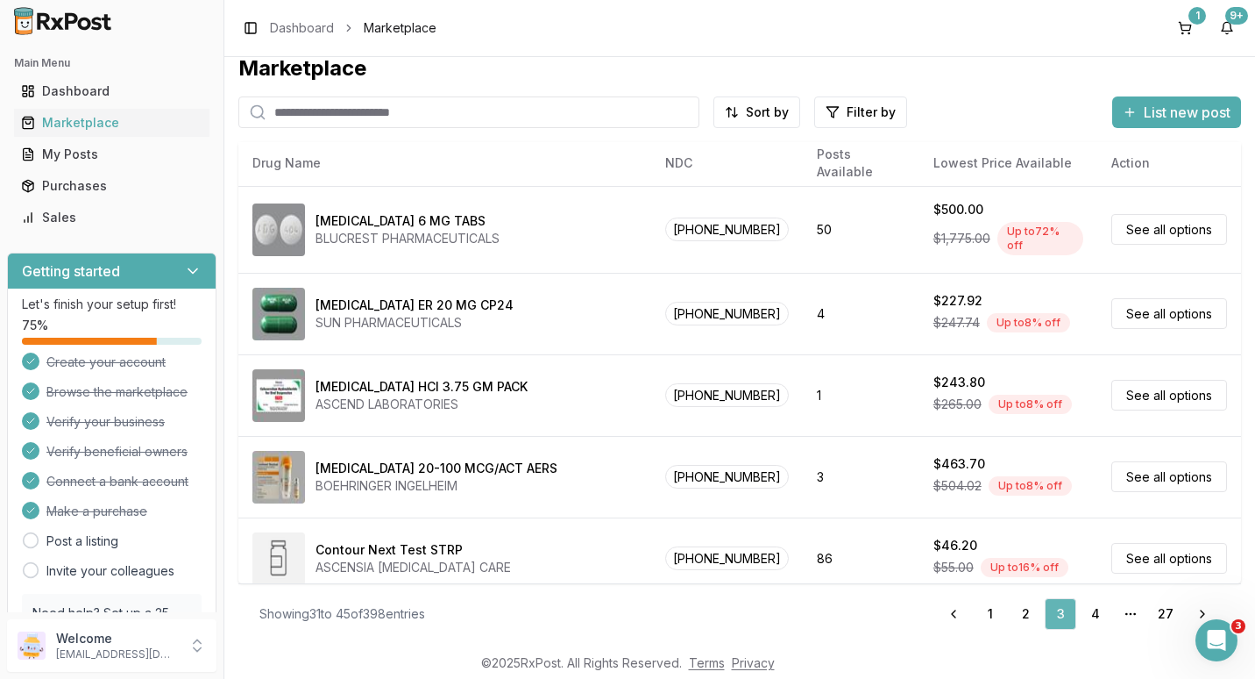
click at [1080, 610] on link "4" at bounding box center [1096, 614] width 32 height 32
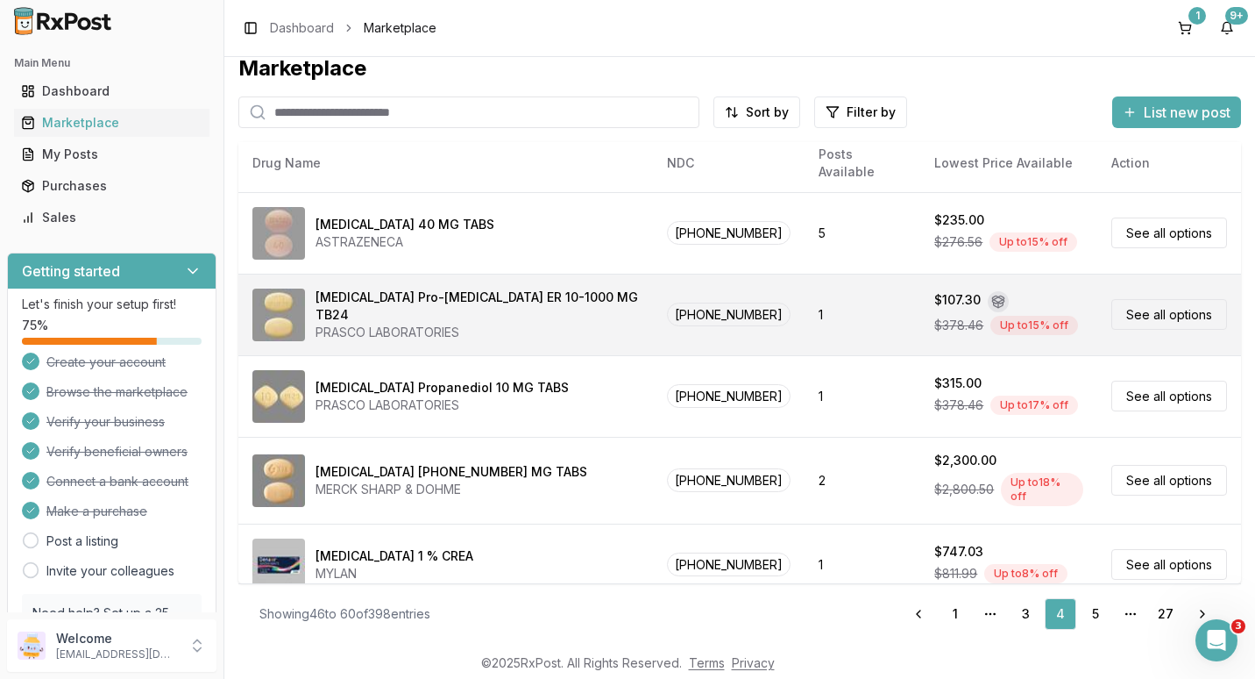
scroll to position [824, 0]
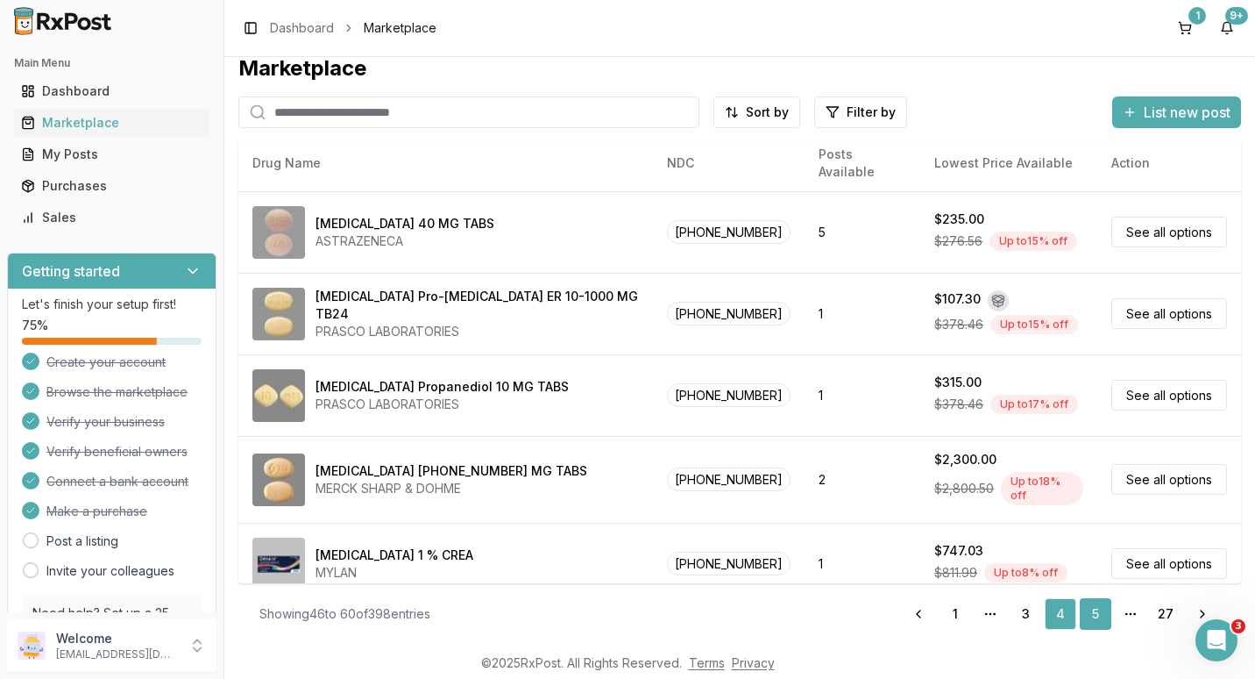
click at [1081, 605] on link "5" at bounding box center [1096, 614] width 32 height 32
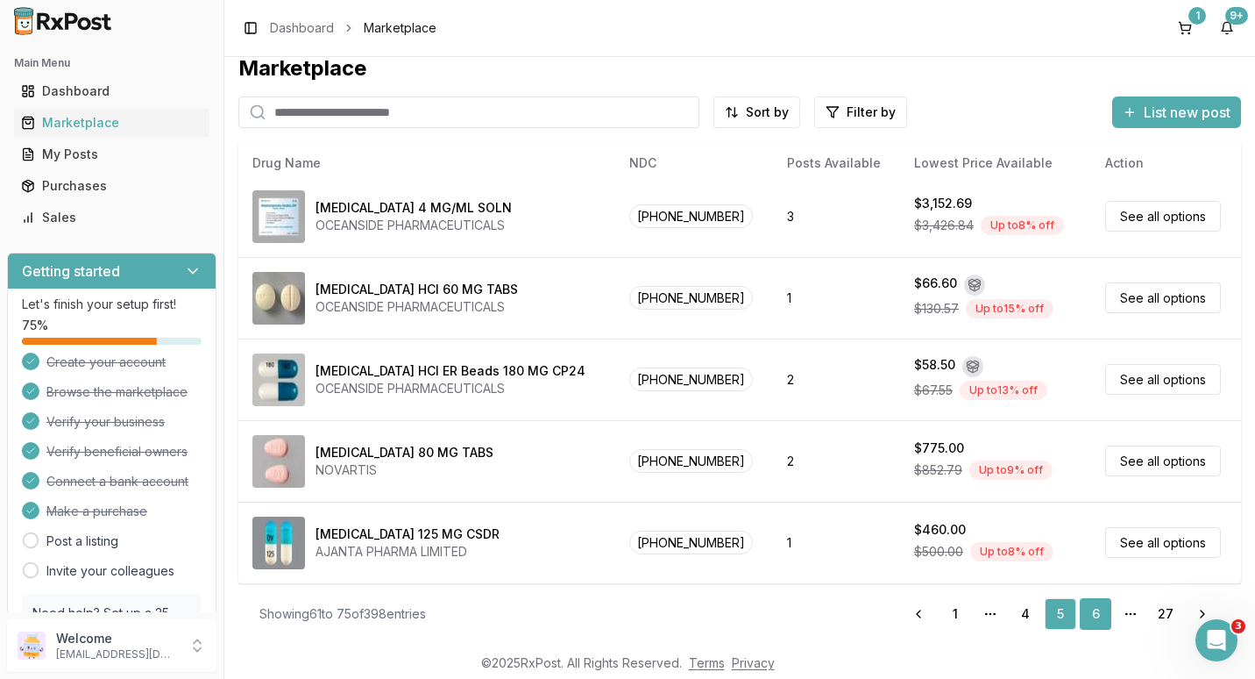
click at [1088, 609] on link "6" at bounding box center [1096, 614] width 32 height 32
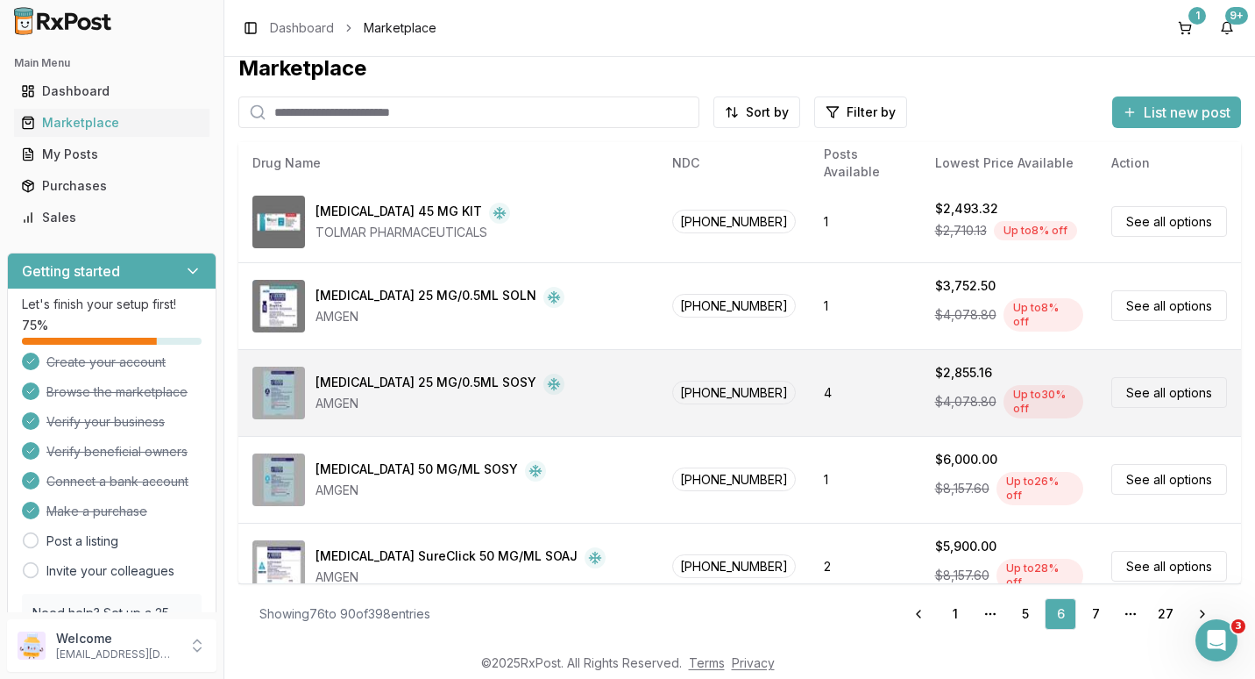
scroll to position [856, 0]
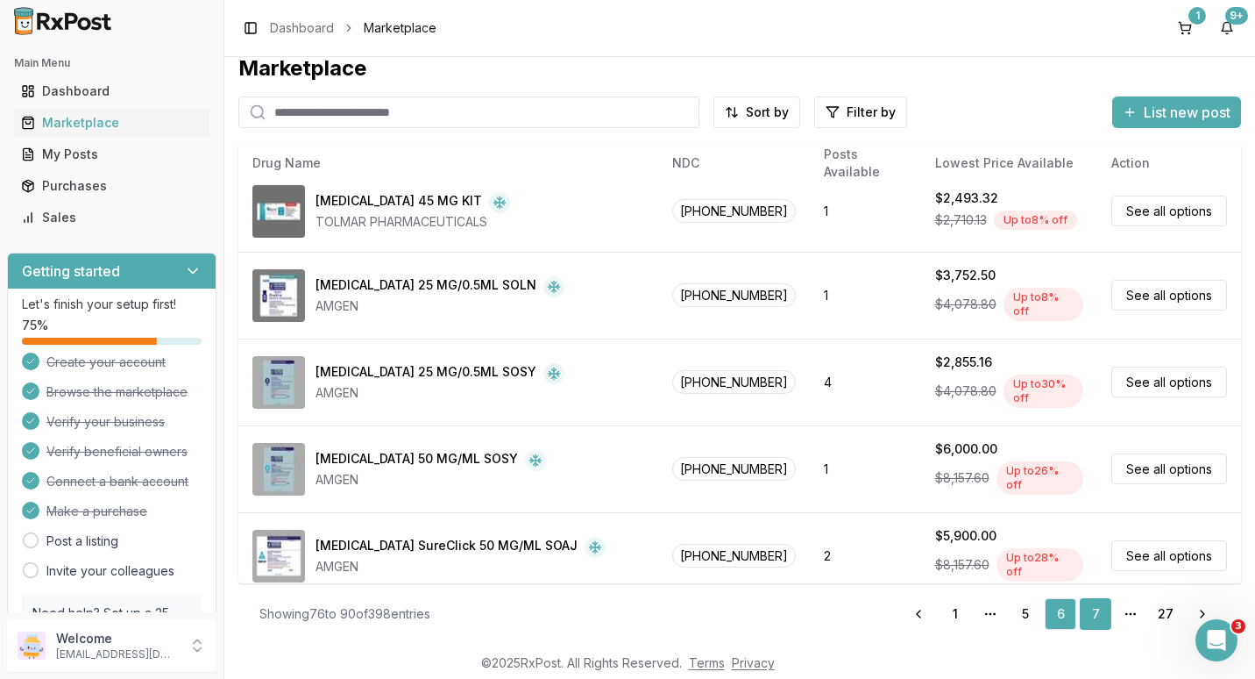
click at [1091, 608] on link "7" at bounding box center [1096, 614] width 32 height 32
click at [1090, 615] on link "7" at bounding box center [1096, 614] width 32 height 32
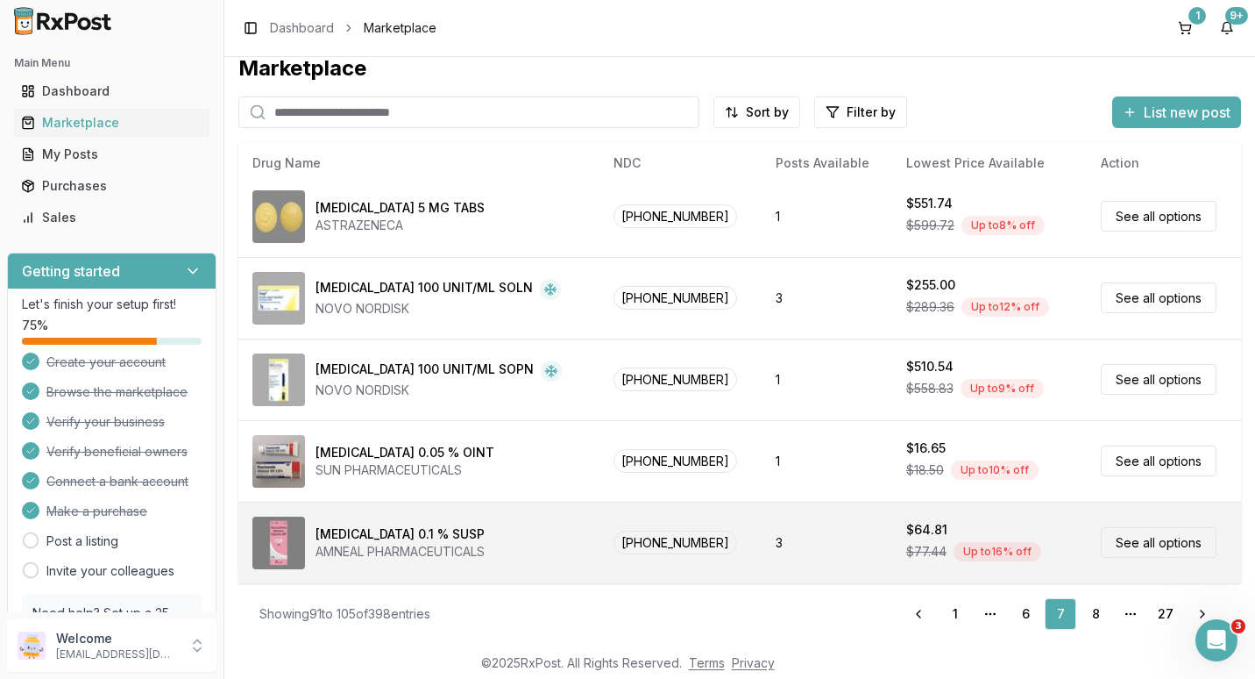
scroll to position [824, 0]
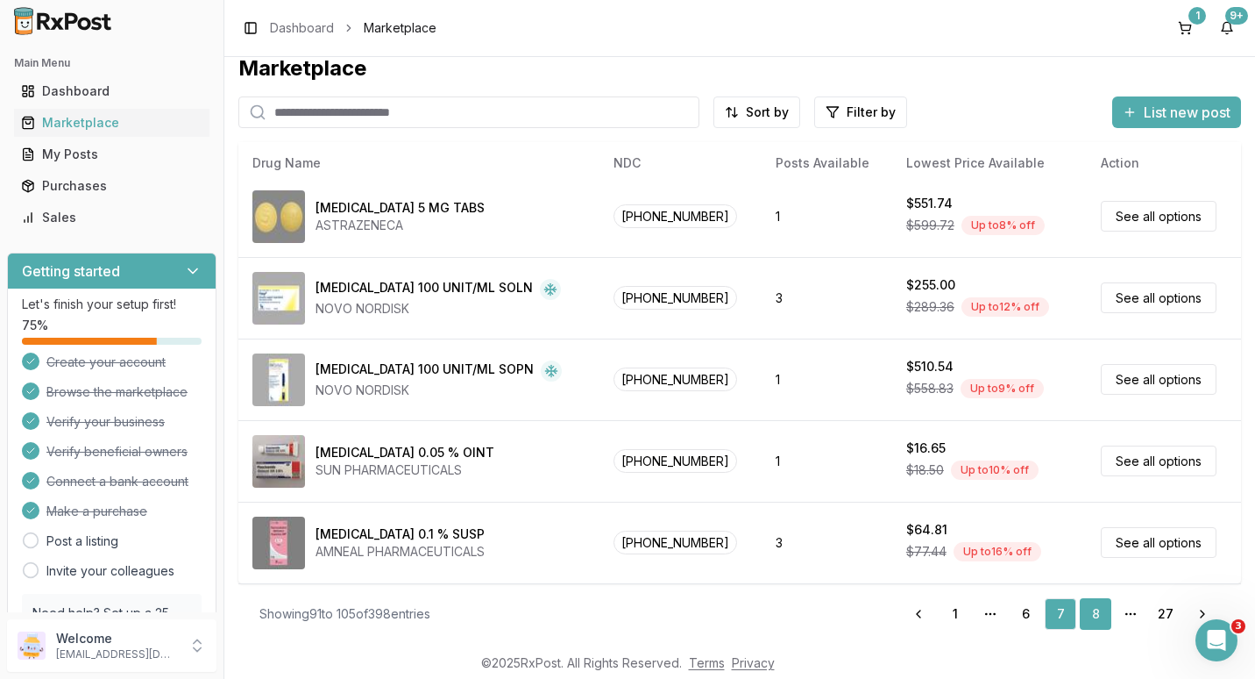
click at [1080, 615] on link "8" at bounding box center [1096, 614] width 32 height 32
click at [1093, 607] on link "8" at bounding box center [1096, 614] width 32 height 32
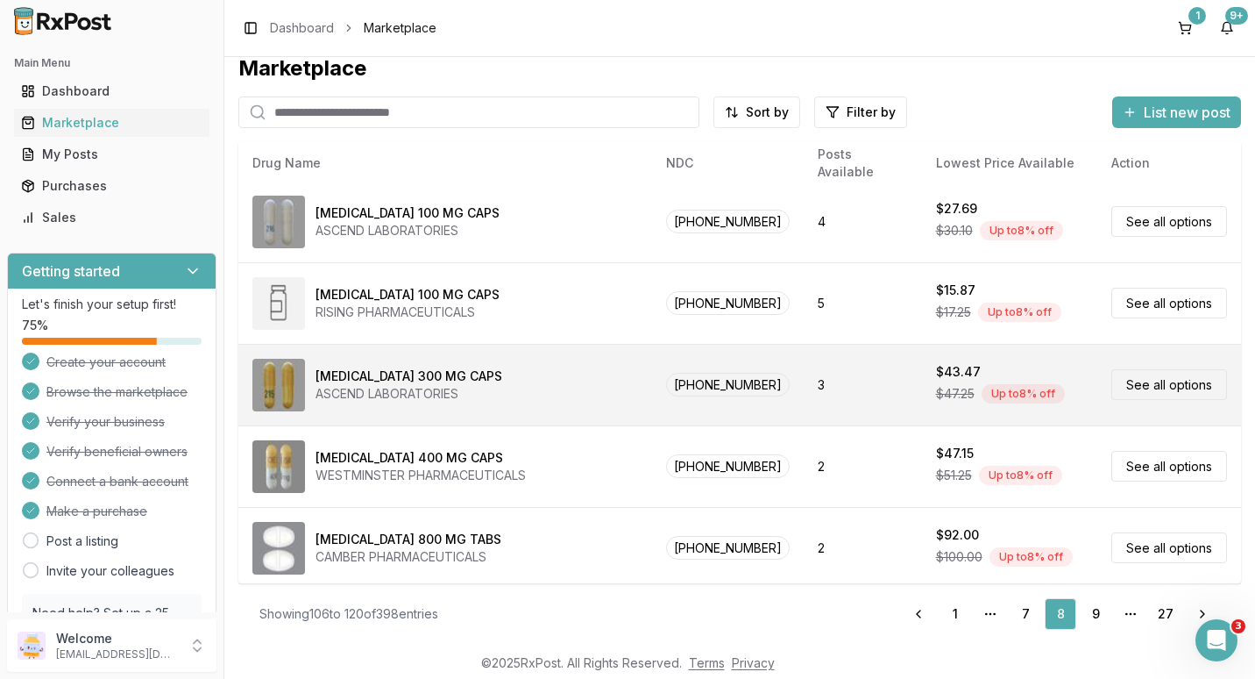
scroll to position [829, 0]
